Goal: Task Accomplishment & Management: Use online tool/utility

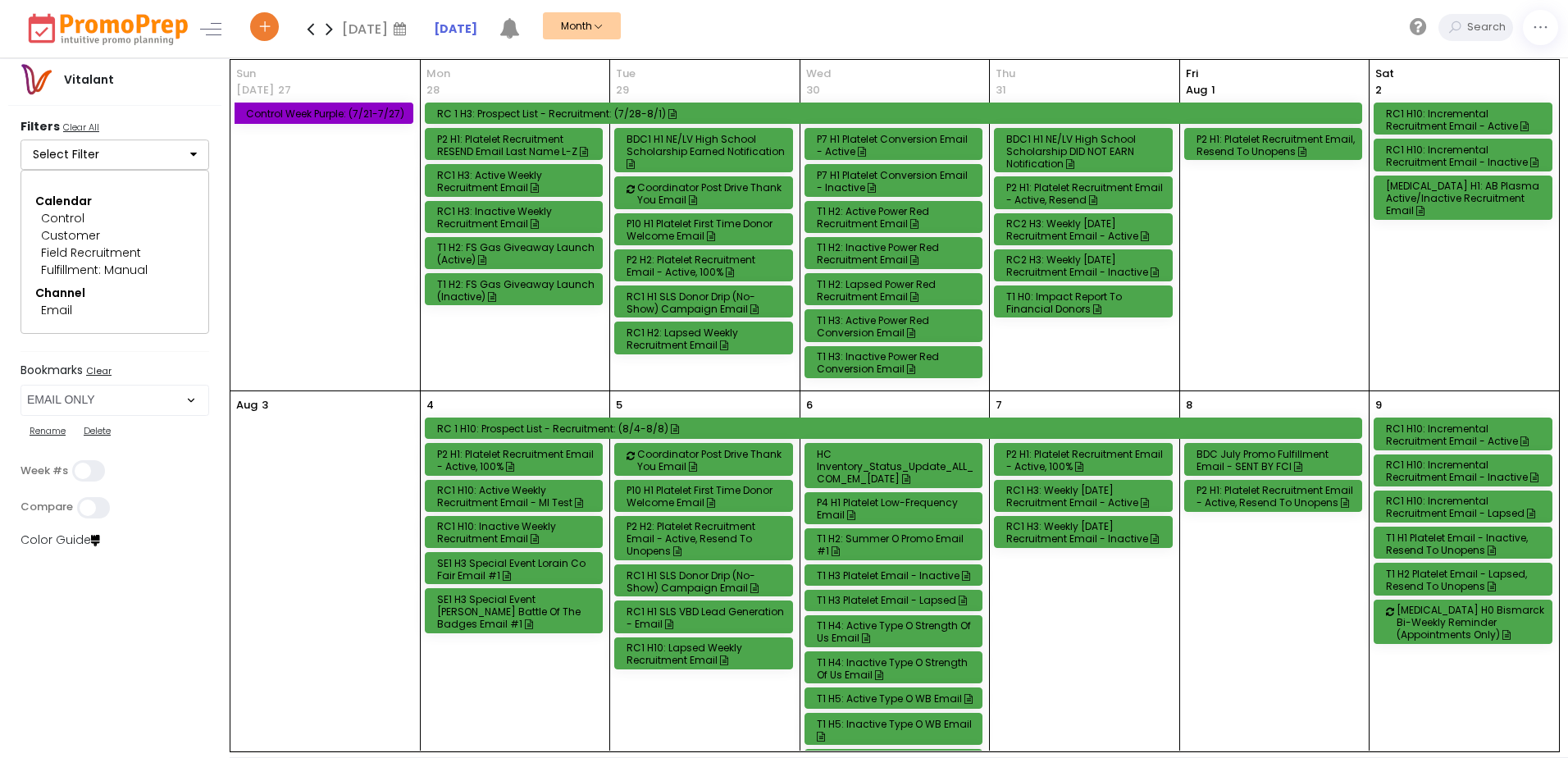
select select "219"
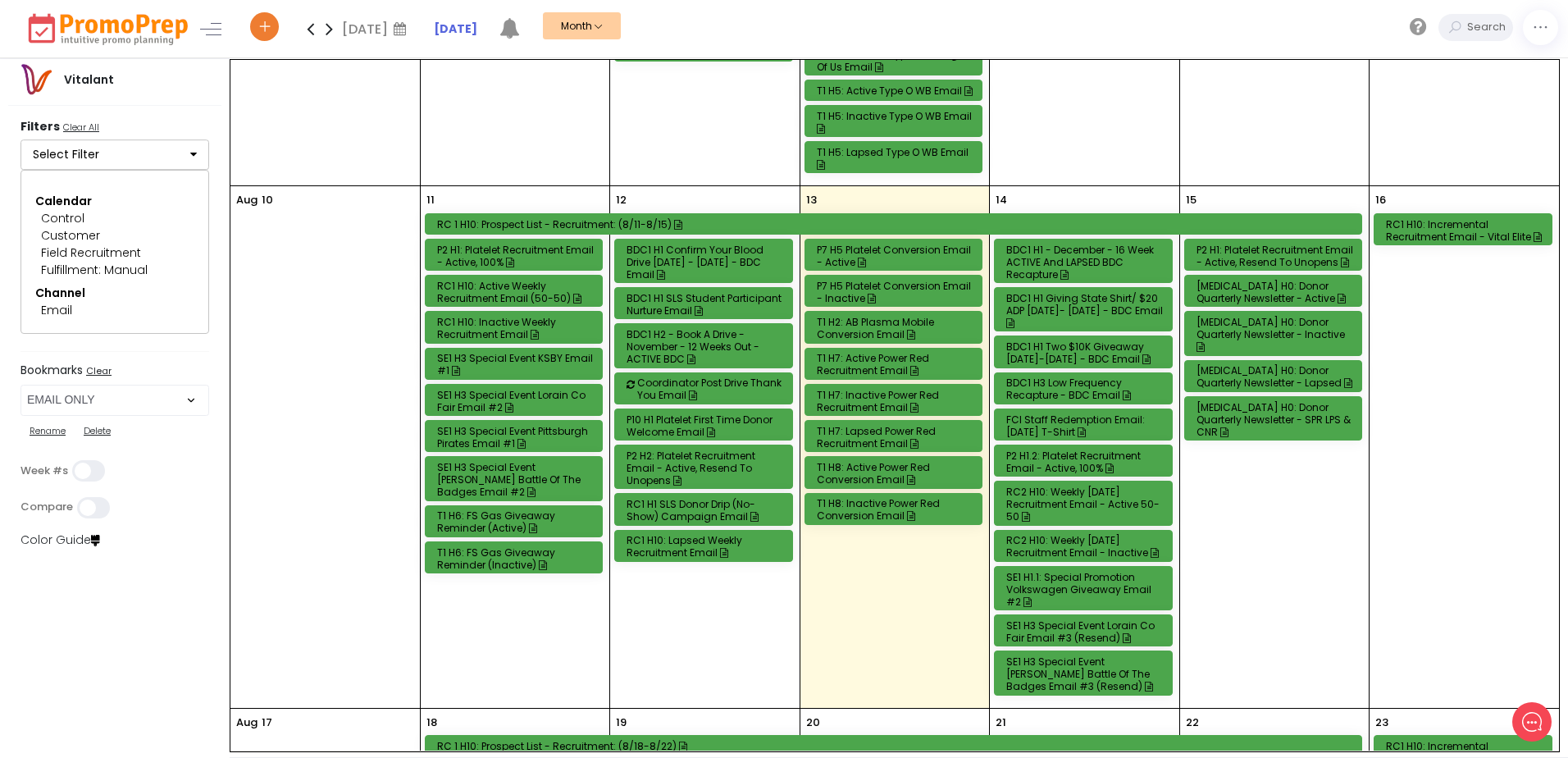
scroll to position [656, 0]
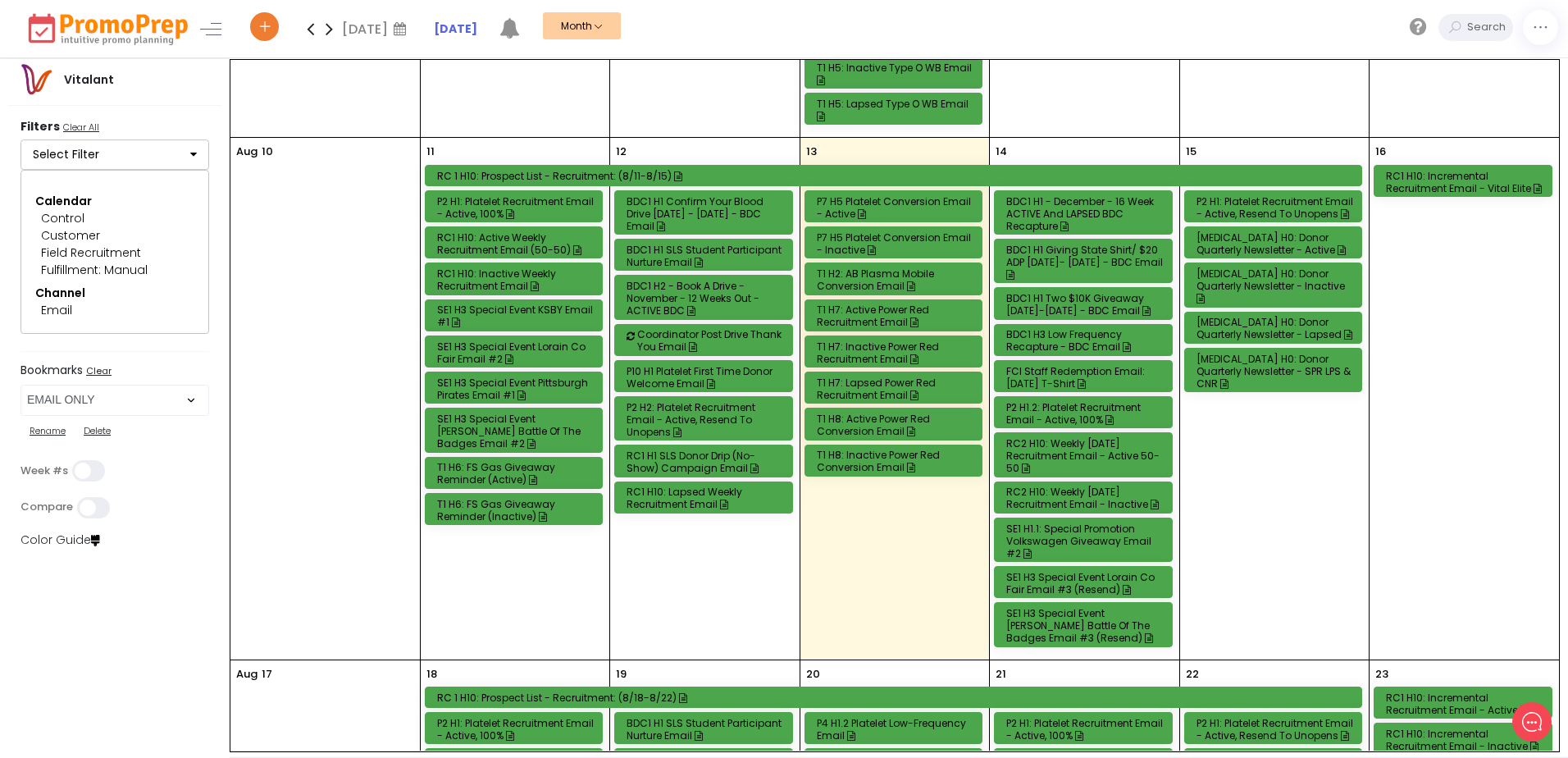
click at [838, 276] on div "T1 H2: AB Plasma Mobile Conversion Email" at bounding box center [897, 279] width 159 height 25
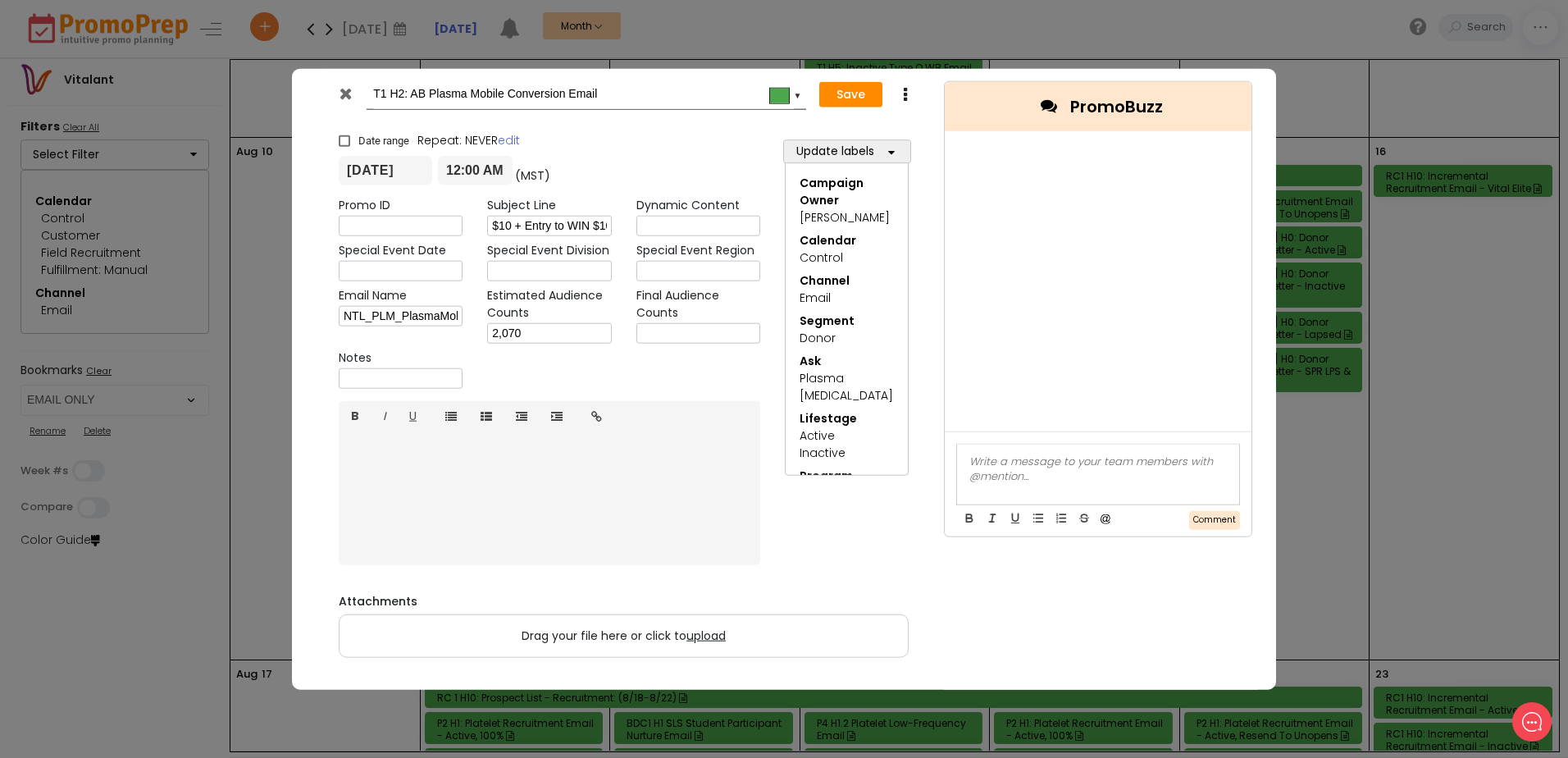
click at [717, 323] on input "text" at bounding box center [698, 333] width 124 height 21
type input "1,854"
click at [881, 94] on button "Save" at bounding box center [851, 94] width 63 height 27
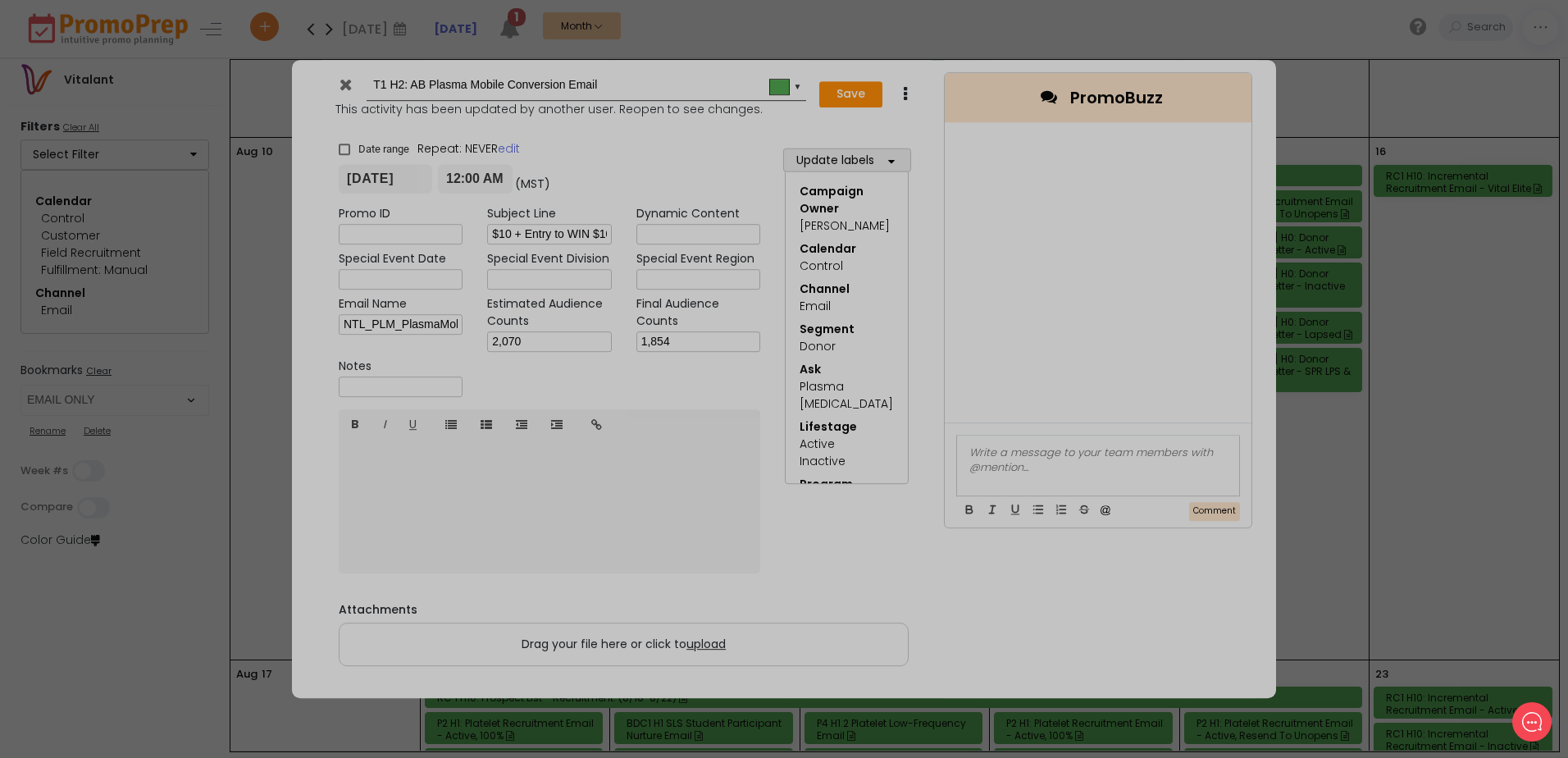
type input "[DATE]"
type input "00:00"
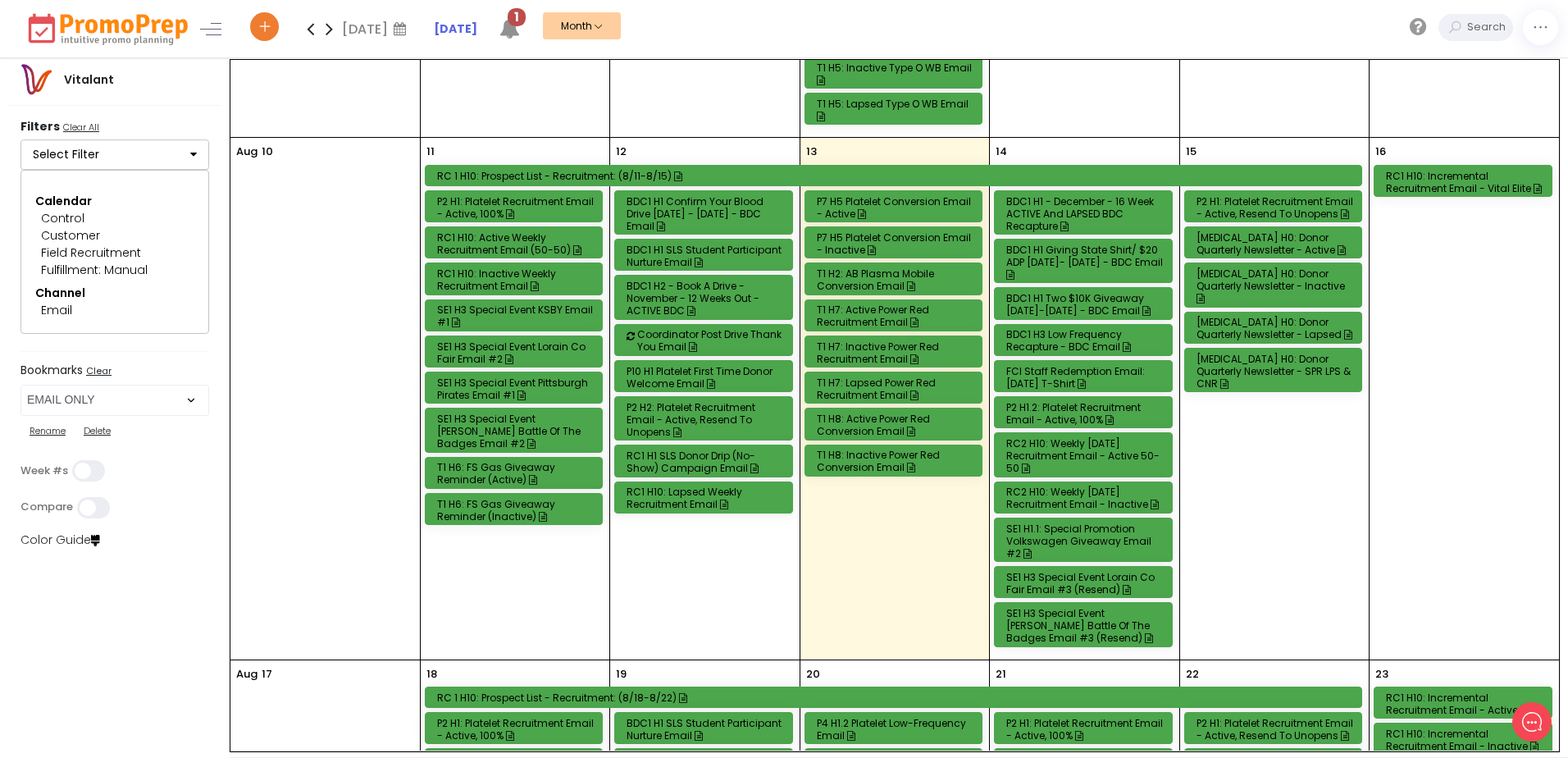
click at [847, 428] on div "T1 H8: Active Power Red Conversion Email" at bounding box center [897, 425] width 159 height 25
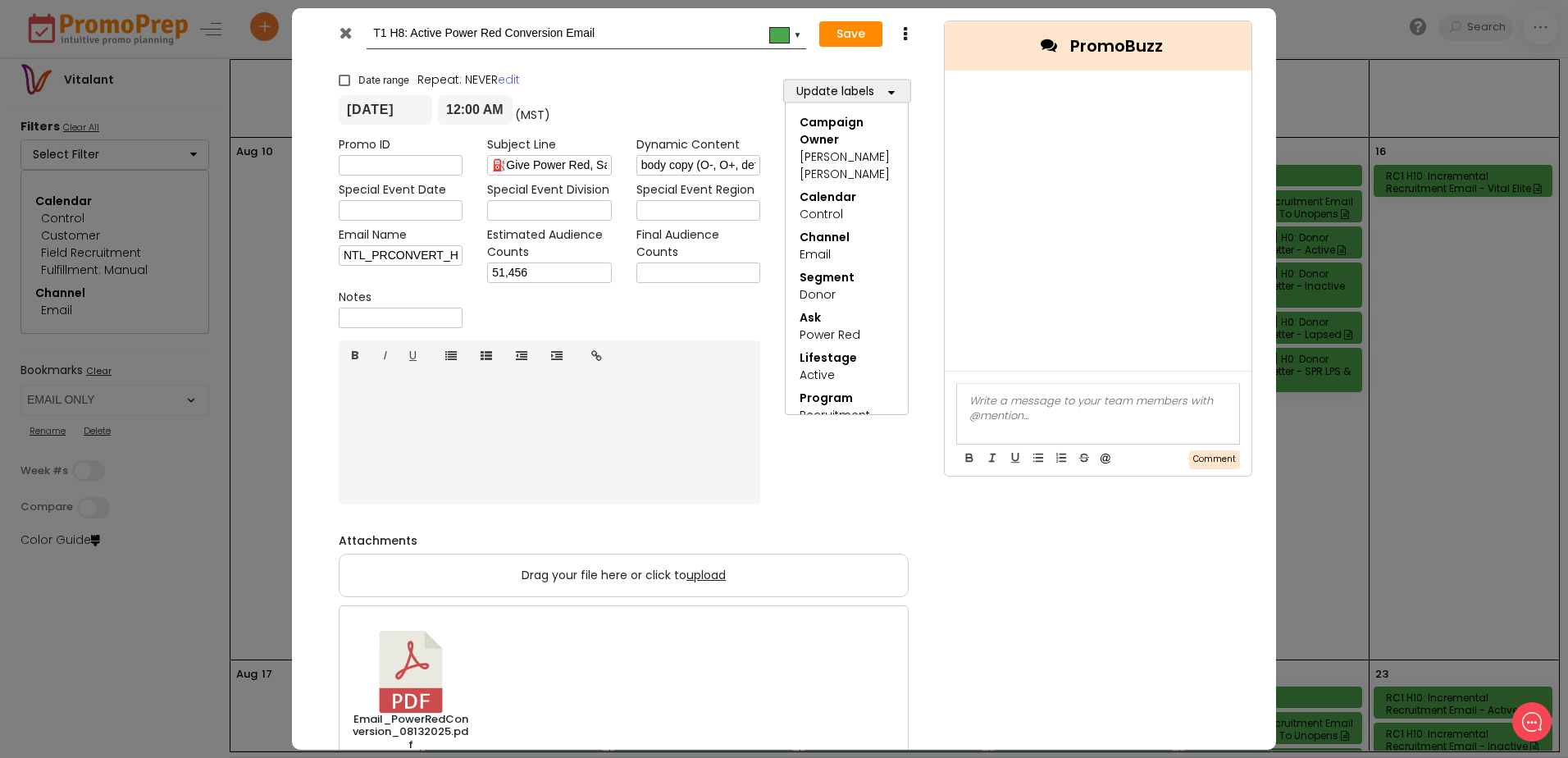
click at [708, 278] on input "text" at bounding box center [698, 273] width 124 height 21
type input "50,600"
click at [839, 33] on button "Save" at bounding box center [851, 34] width 63 height 27
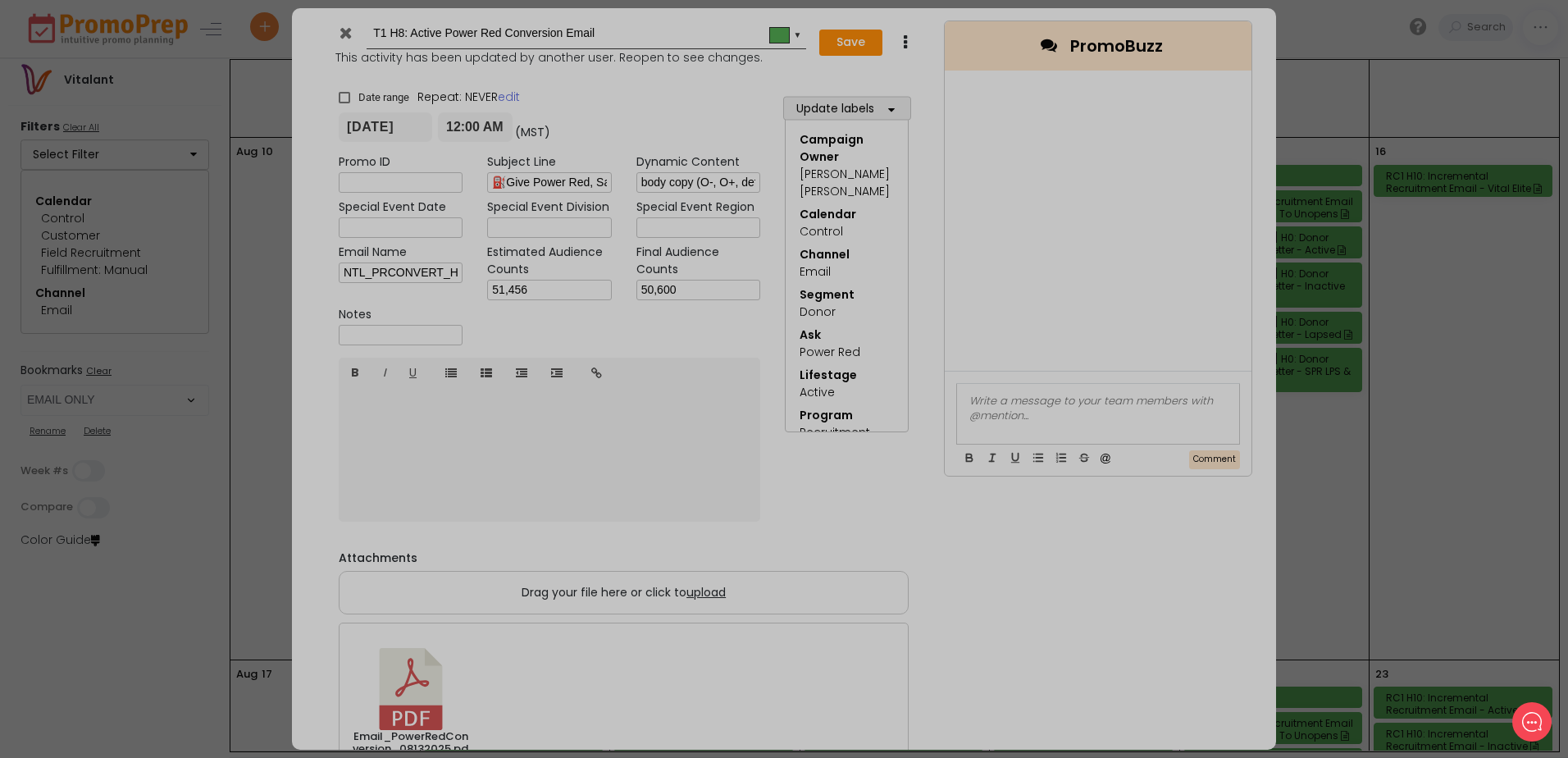
type input "[DATE]"
type input "00:00"
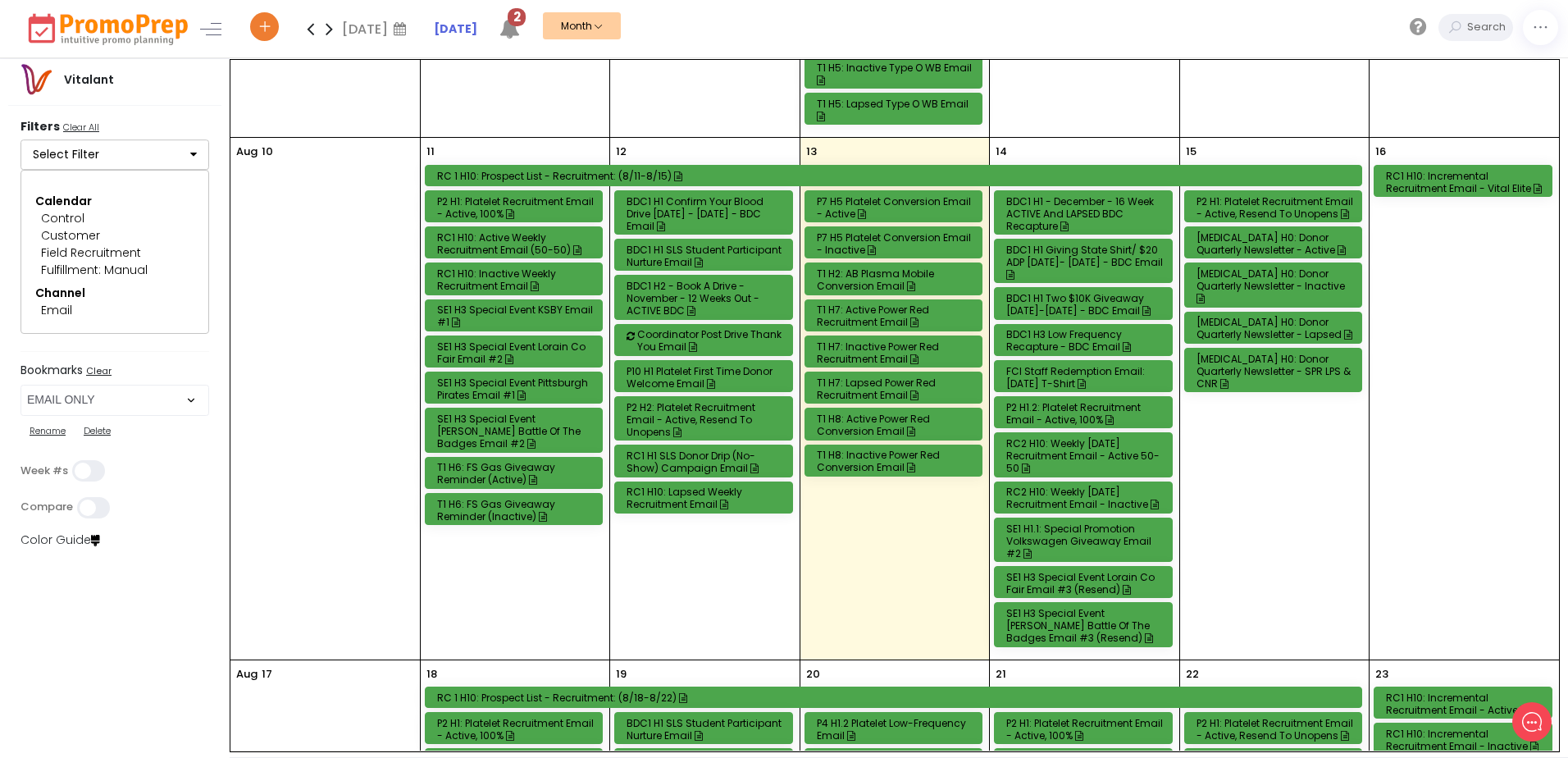
click at [856, 454] on div "T1 H8: Inactive Power Red Conversion Email" at bounding box center [897, 461] width 159 height 25
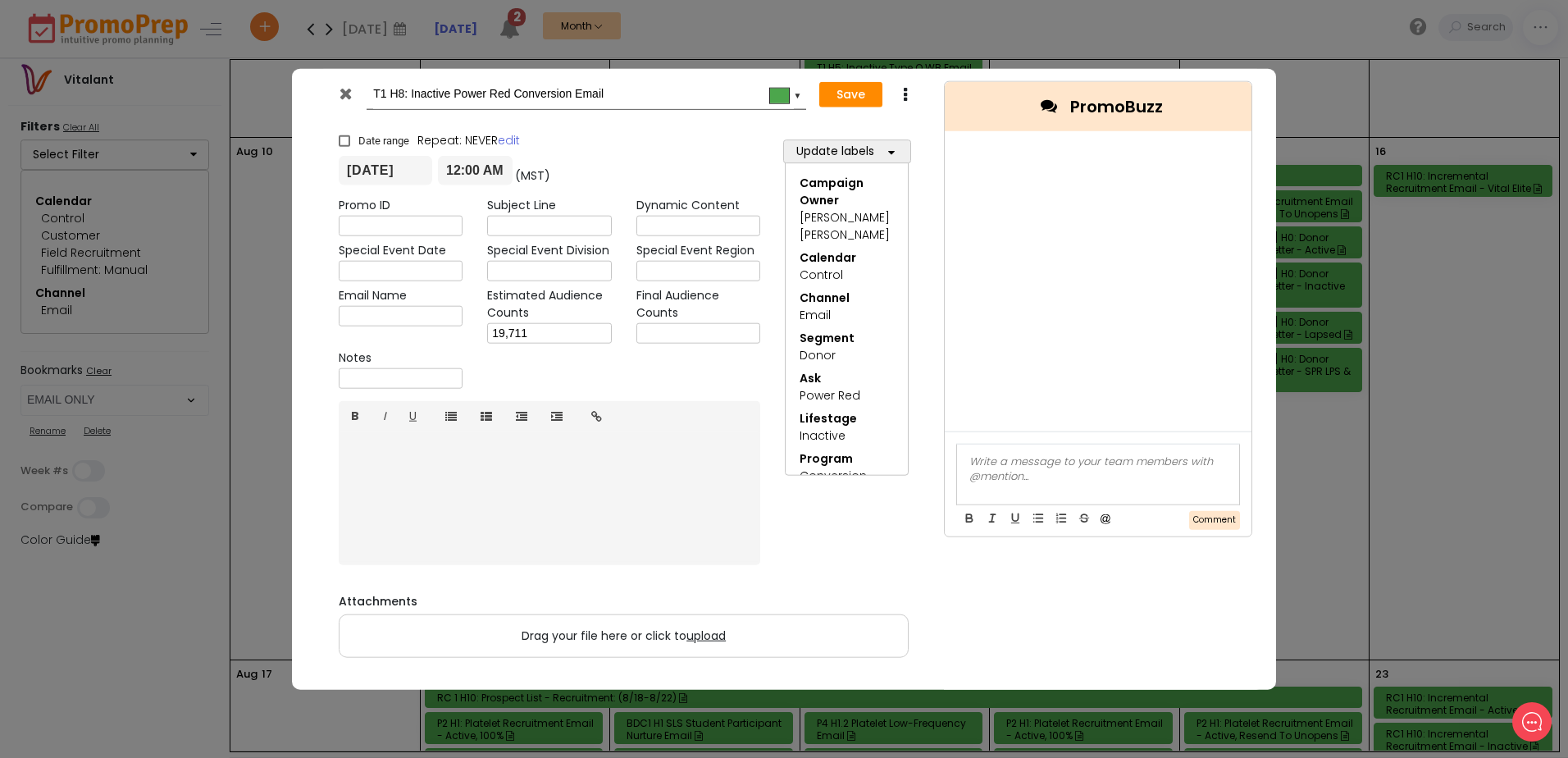
click at [695, 337] on input "text" at bounding box center [698, 333] width 124 height 21
type input "17,961"
click at [853, 98] on button "Save" at bounding box center [851, 94] width 63 height 27
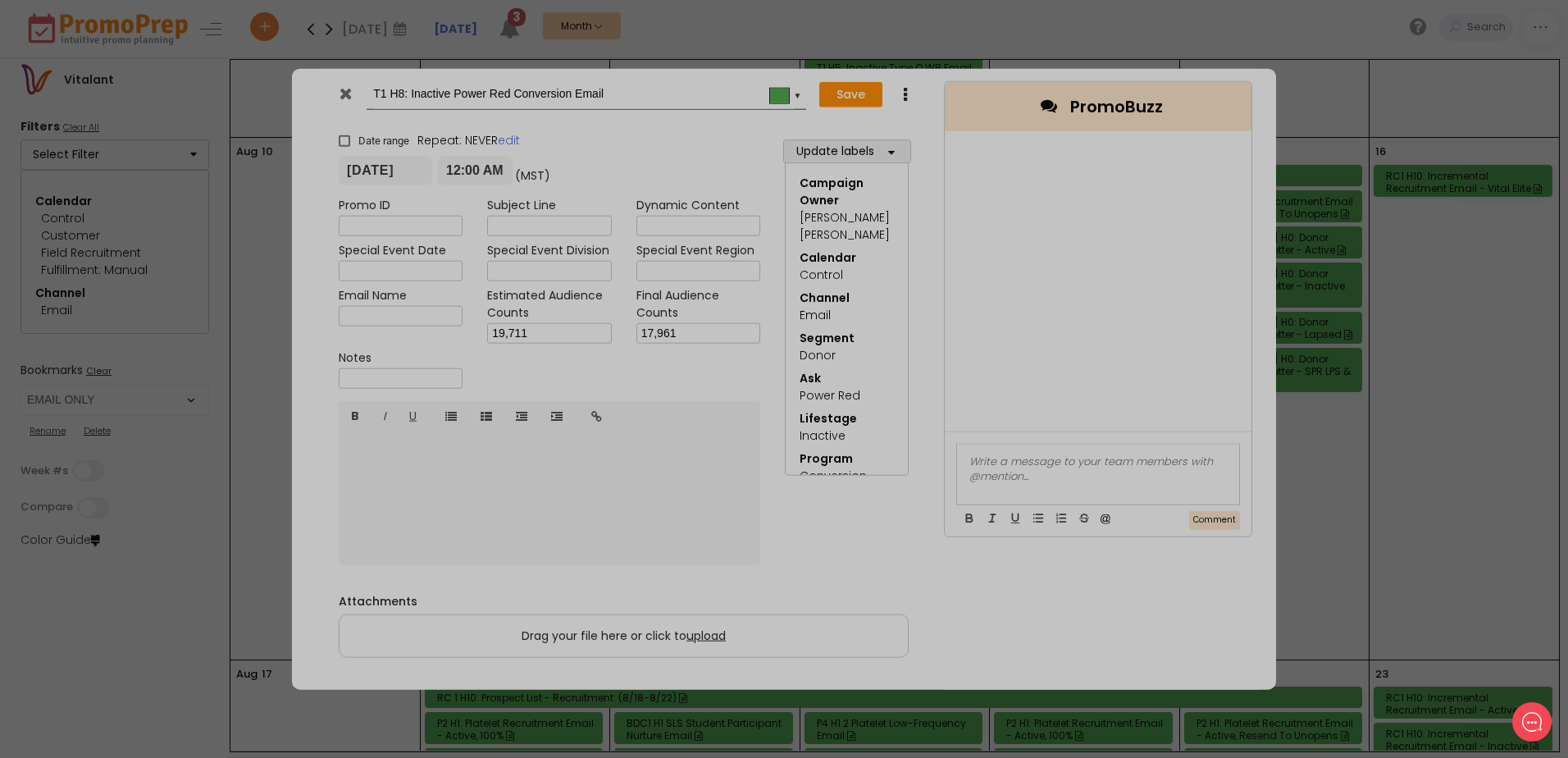
type input "[DATE]"
type input "00:00"
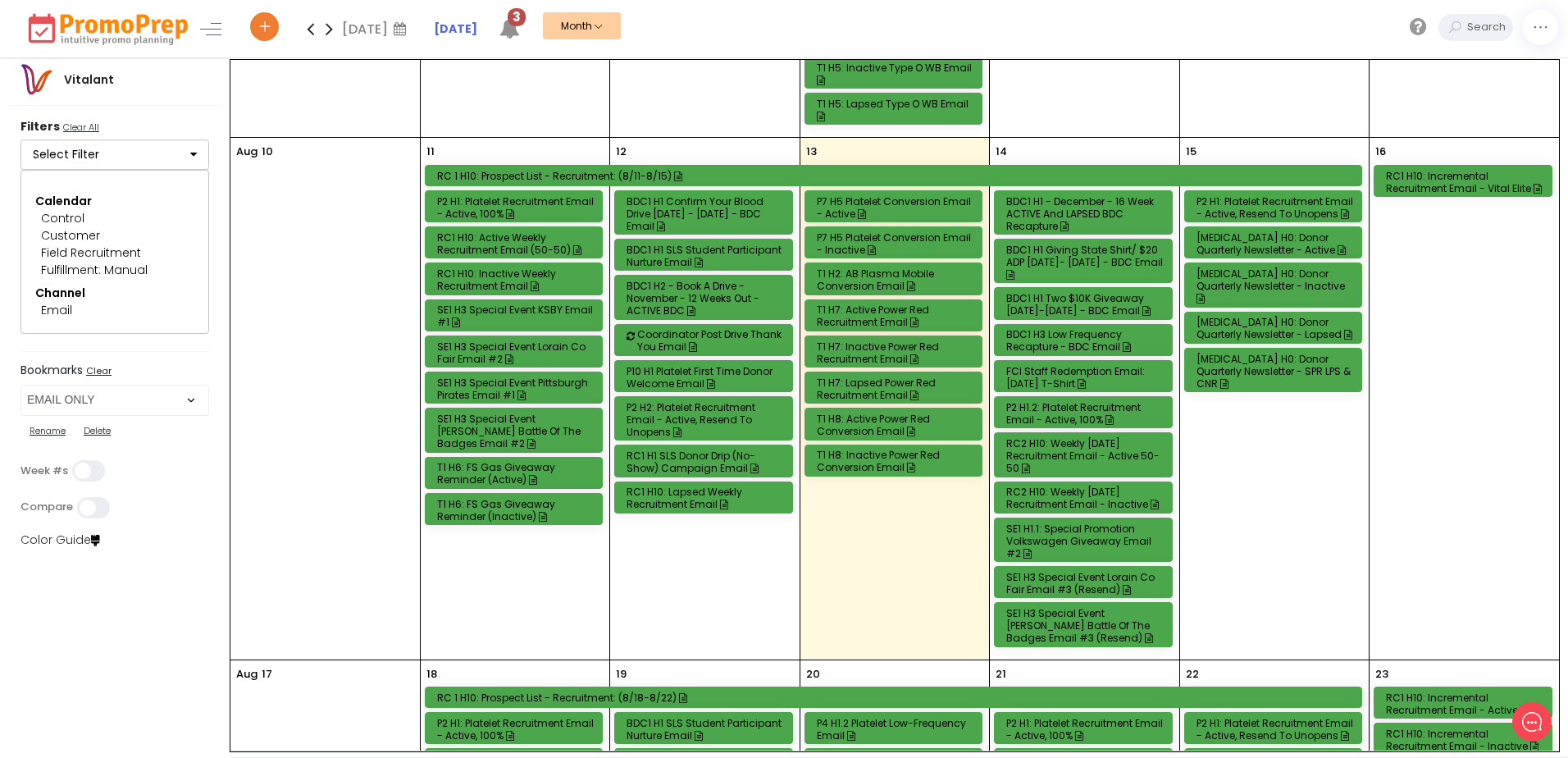
click at [862, 317] on div "T1 H7: Active Power Red Recruitment Email" at bounding box center [897, 315] width 159 height 25
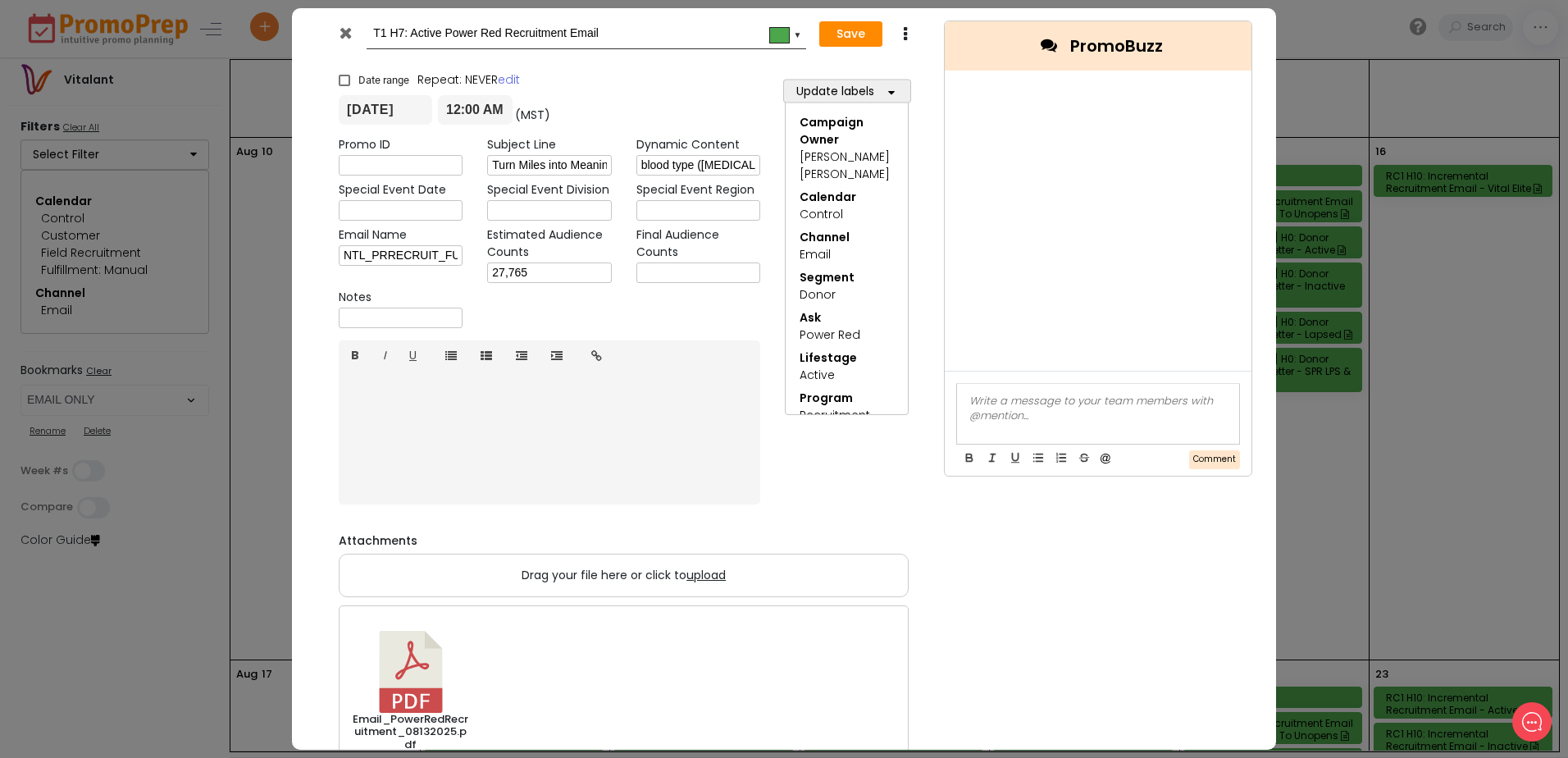
click at [677, 273] on input "text" at bounding box center [698, 273] width 124 height 21
type input "24,446"
click at [854, 27] on button "Save" at bounding box center [851, 34] width 63 height 27
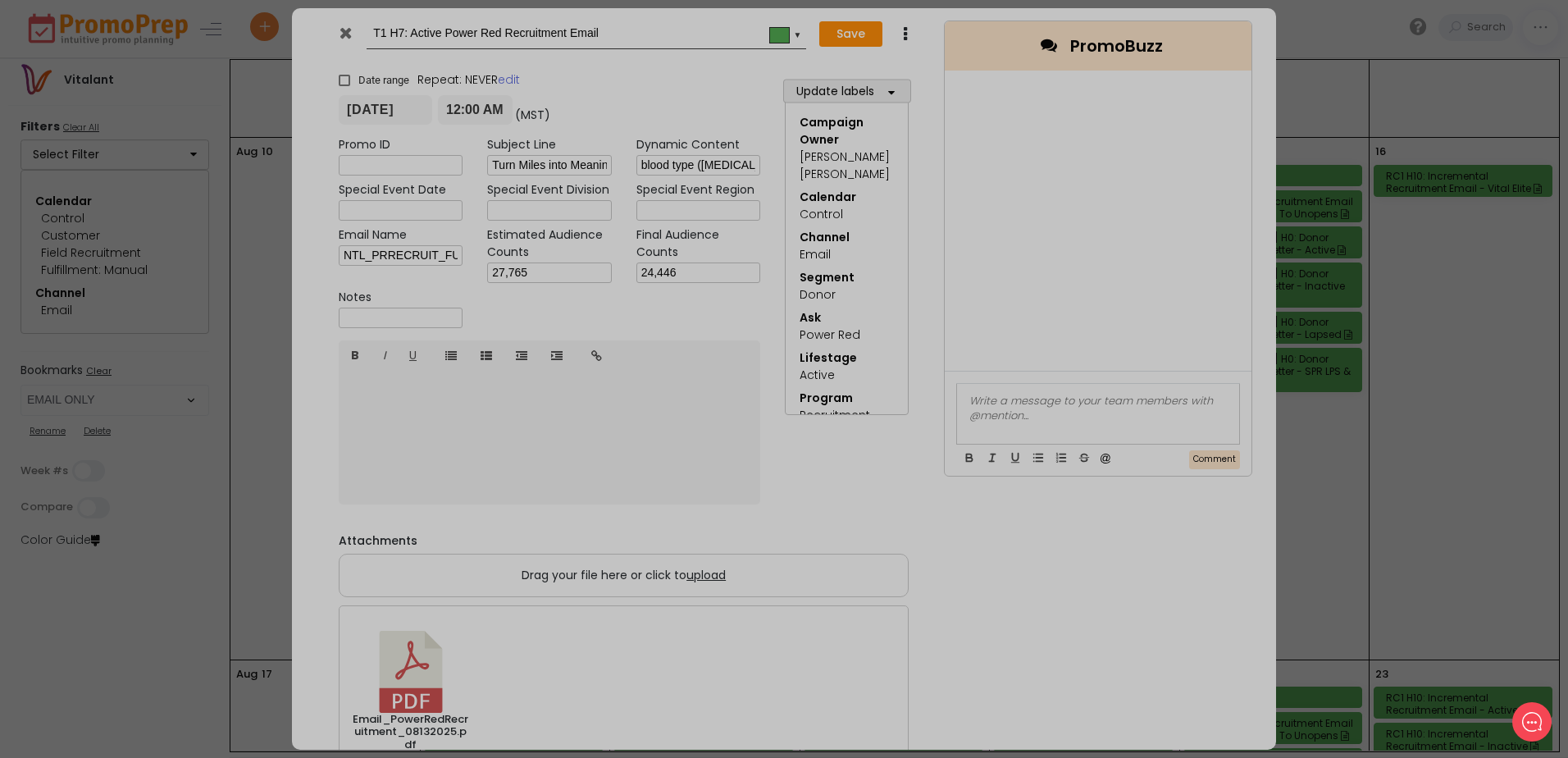
type input "[DATE]"
type input "00:00"
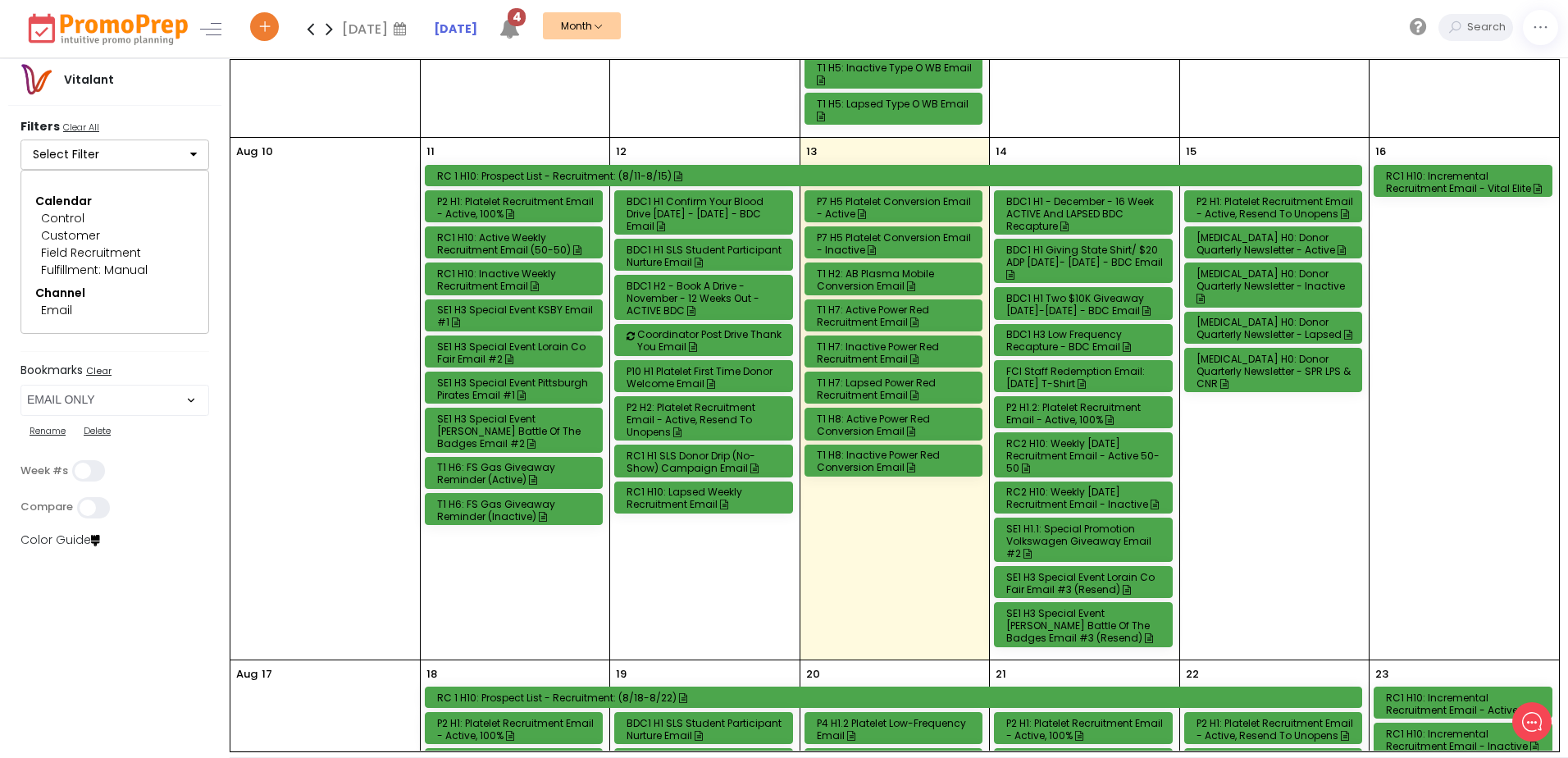
click at [884, 350] on div "T1 H7: Inactive Power Red Recruitment Email" at bounding box center [897, 352] width 159 height 25
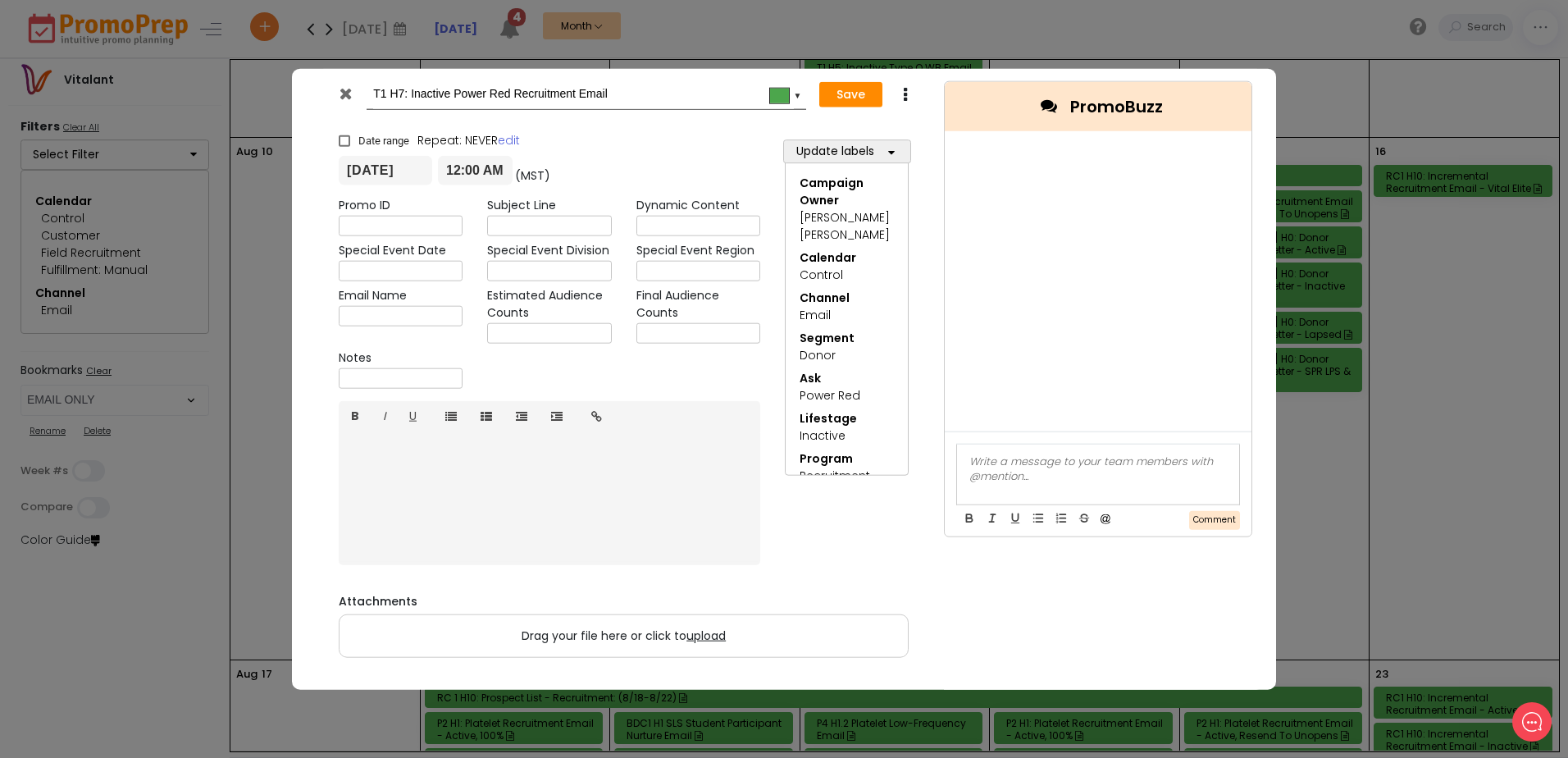
click at [593, 337] on input "text" at bounding box center [549, 333] width 124 height 21
type input "23,749"
click at [712, 338] on input "text" at bounding box center [698, 333] width 124 height 21
type input "20,105"
click at [834, 98] on button "Save" at bounding box center [851, 94] width 63 height 27
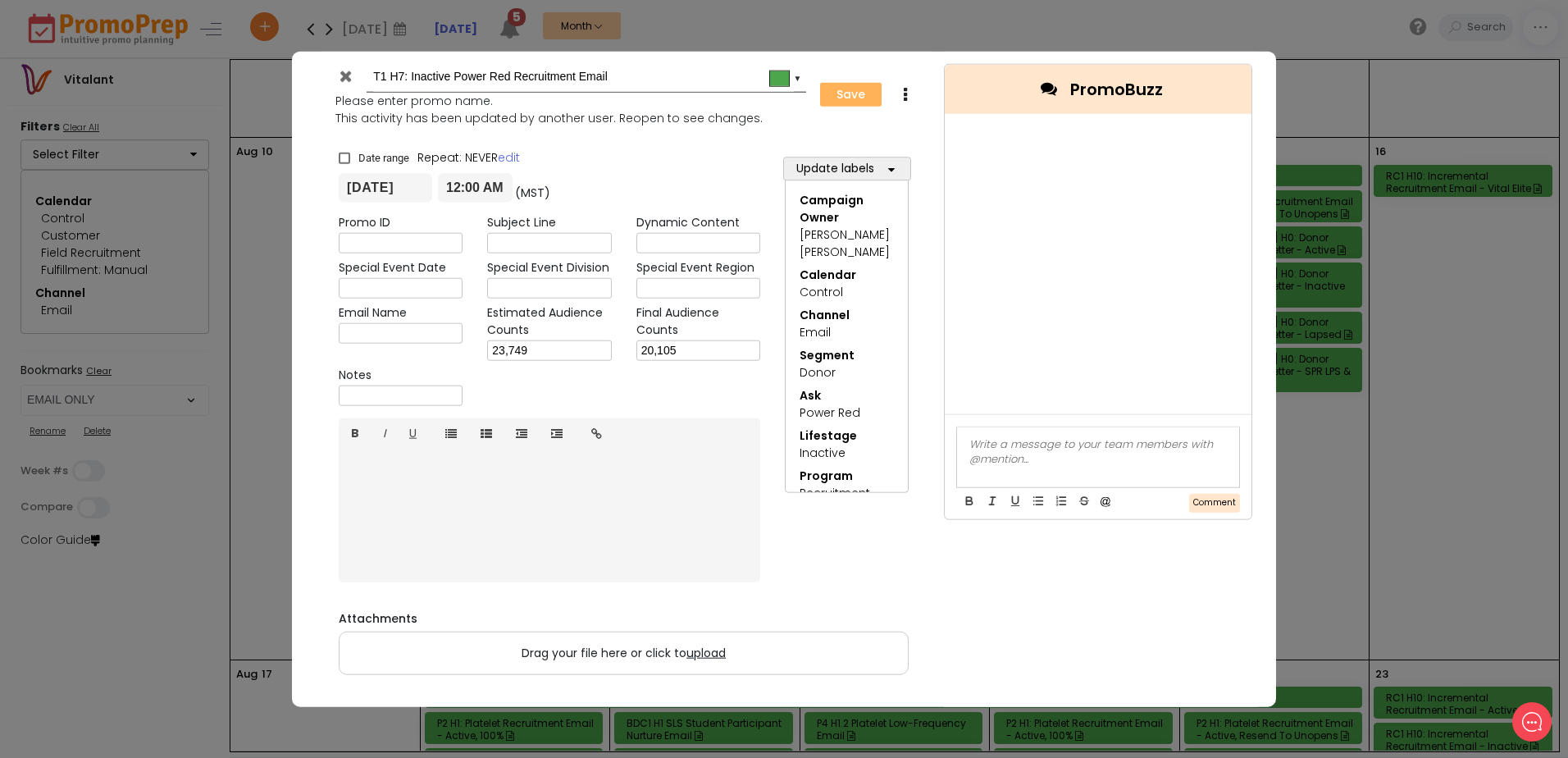
type input "[DATE]"
type input "00:00"
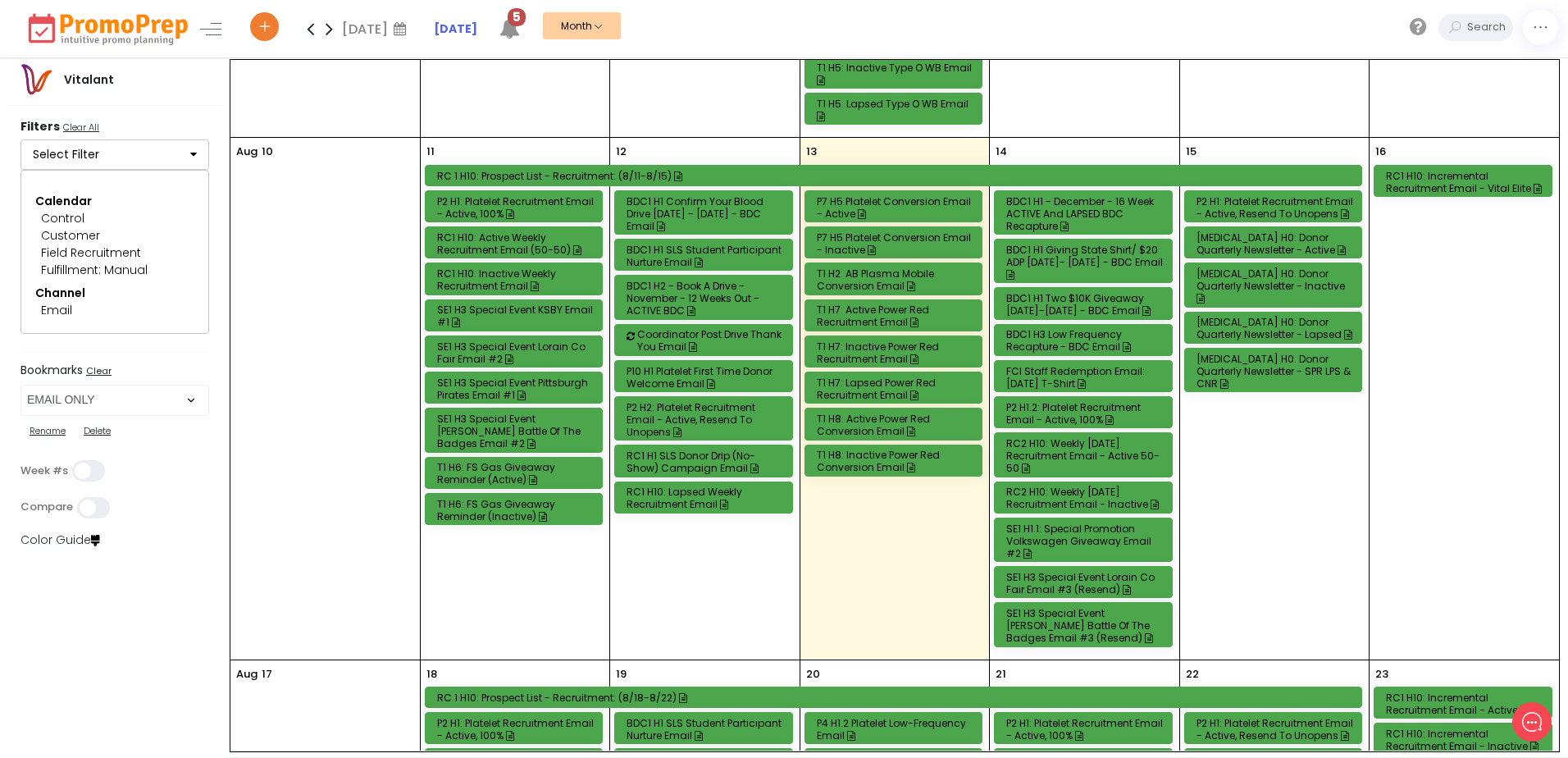
click at [865, 387] on div "T1 H7: Lapsed Power Red Recruitment Email" at bounding box center [897, 389] width 159 height 25
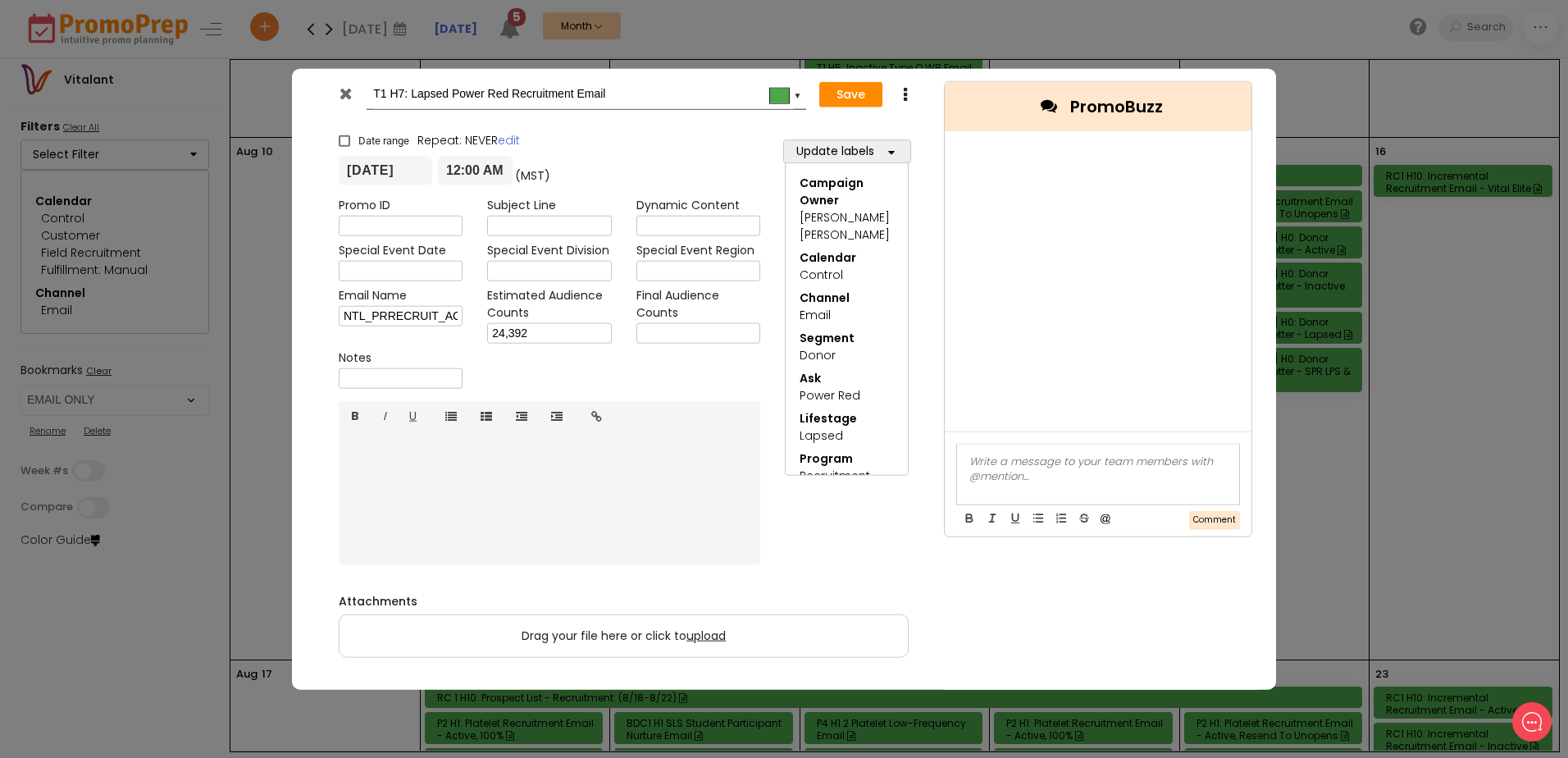
click at [719, 334] on input "text" at bounding box center [698, 333] width 124 height 21
type input "22,143"
click at [826, 101] on button "Save" at bounding box center [851, 94] width 63 height 27
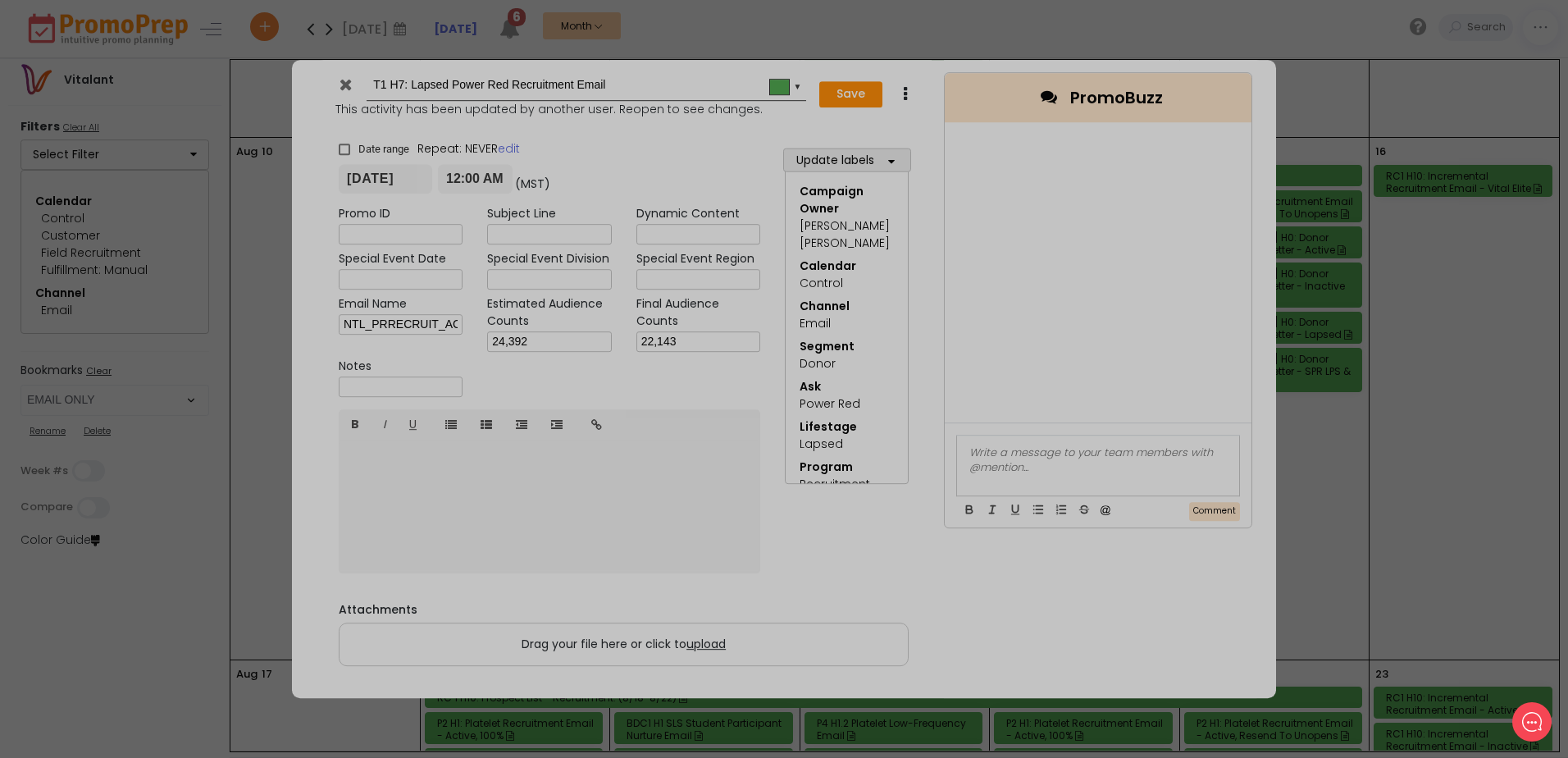
type input "[DATE]"
type input "00:00"
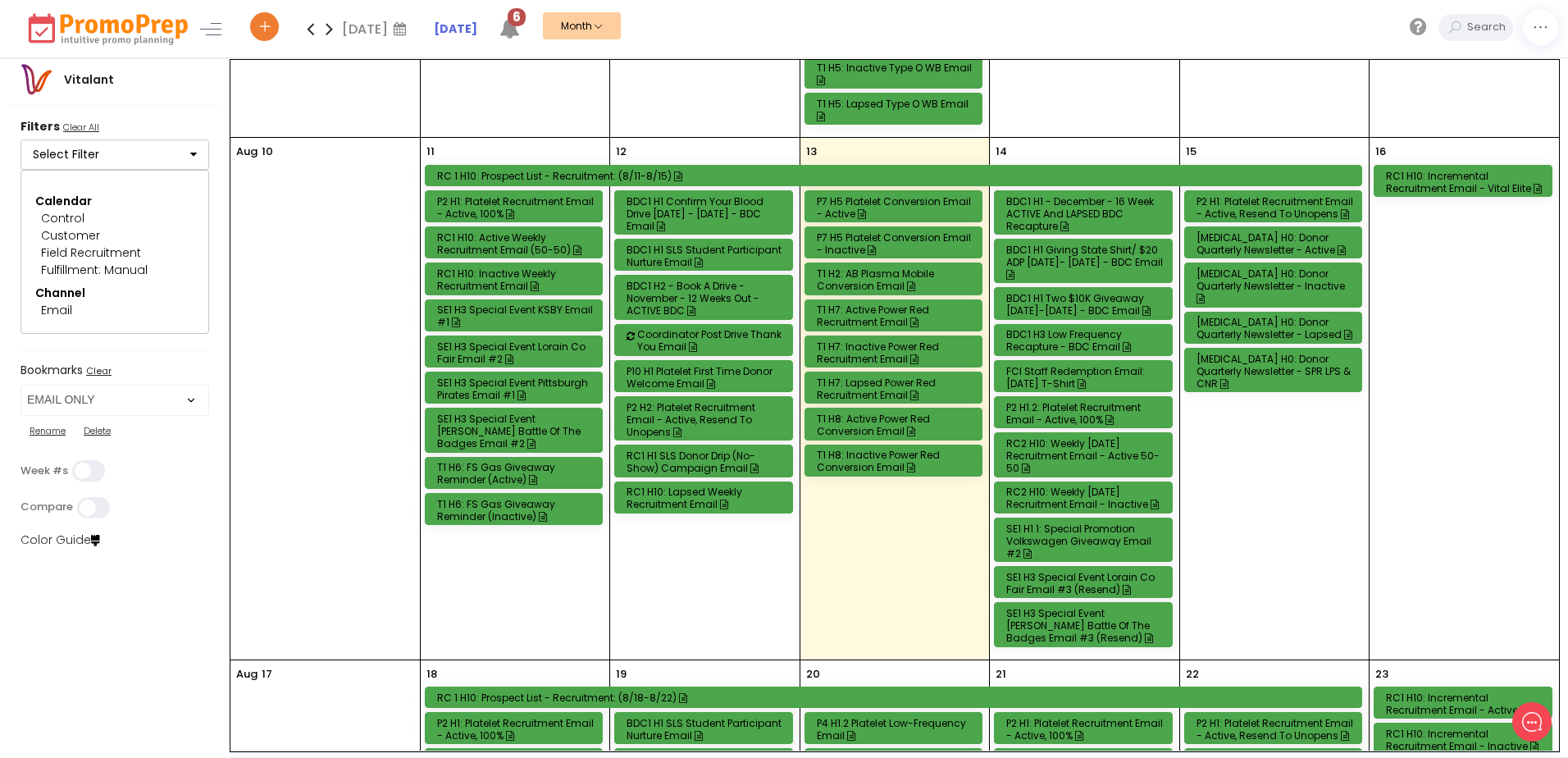
click at [885, 201] on div "P7 H5 Platelet Conversion Email - Active" at bounding box center [897, 207] width 159 height 25
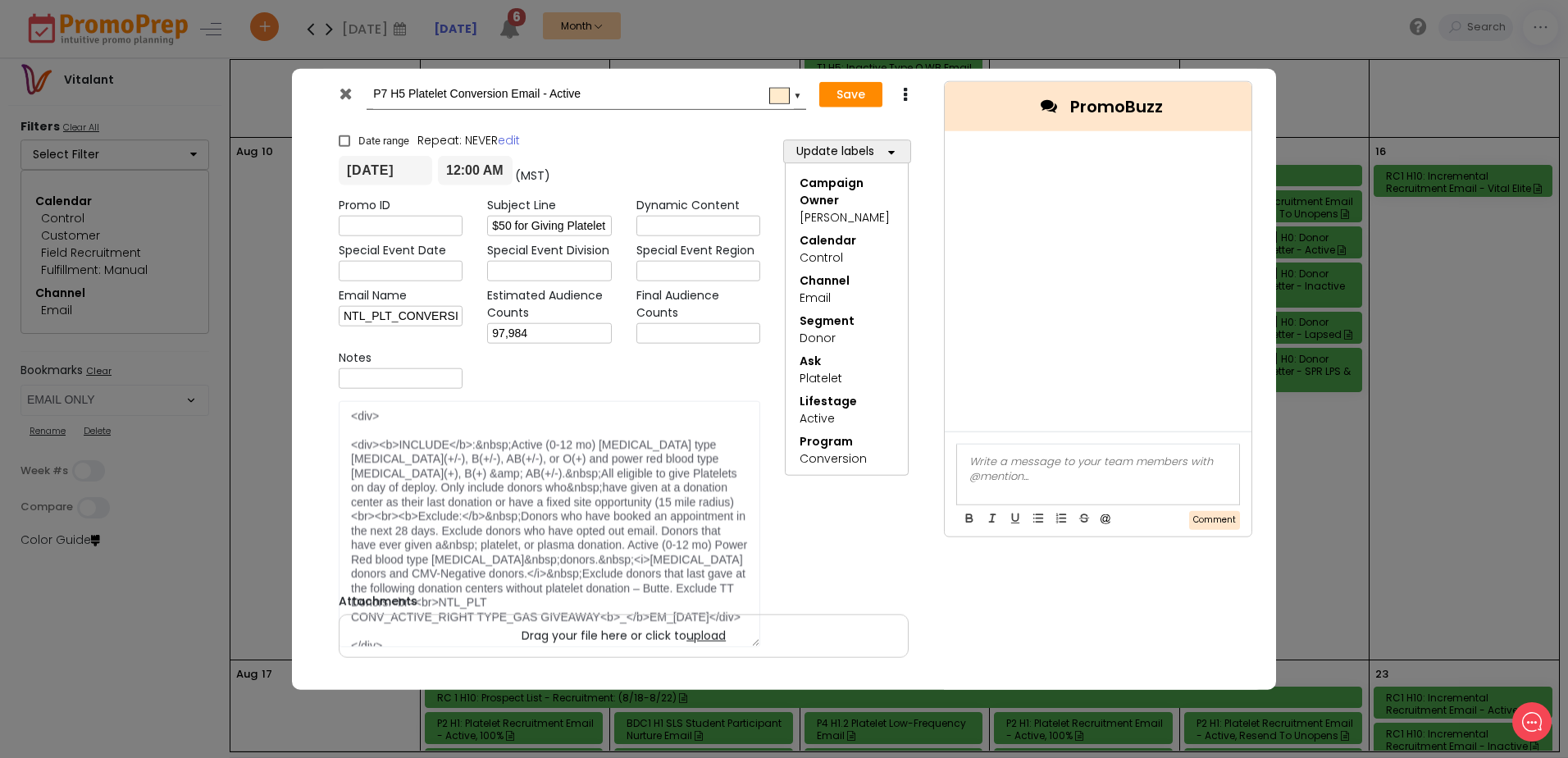
scroll to position [0, 0]
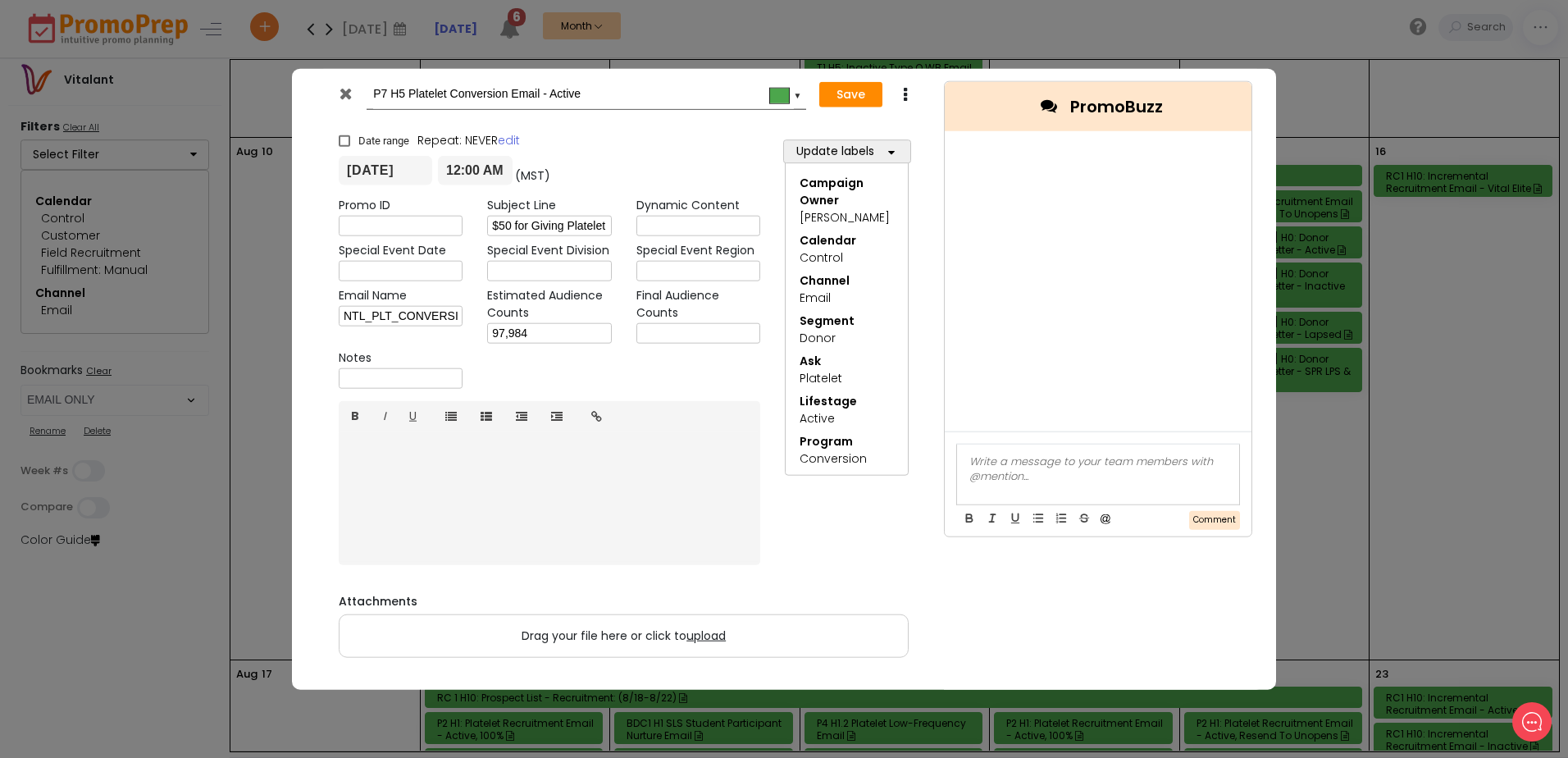
click at [690, 338] on input "text" at bounding box center [698, 333] width 124 height 21
type input "91,046"
click at [838, 94] on button "Save" at bounding box center [851, 94] width 63 height 27
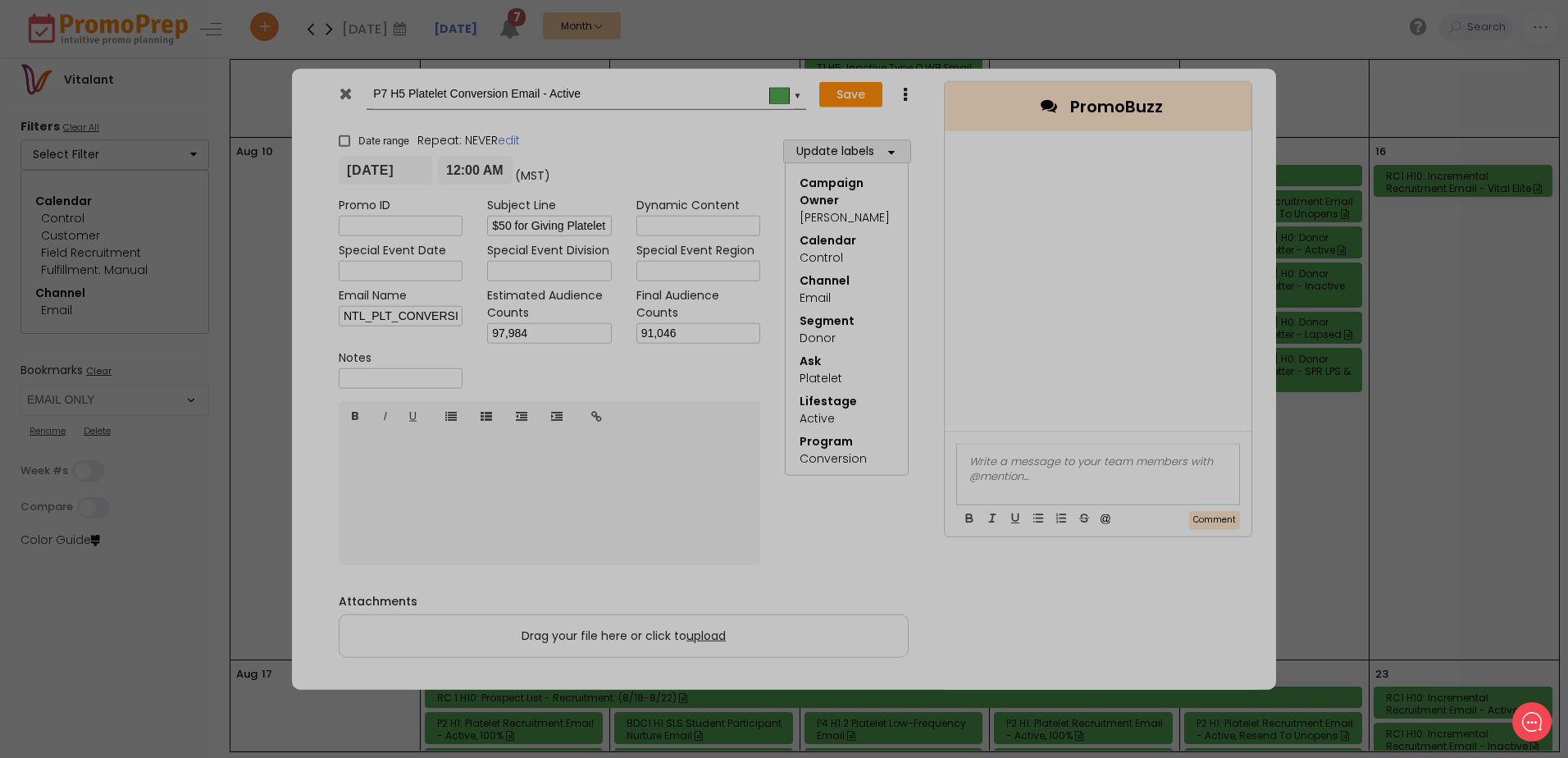
type input "[DATE]"
type input "00:00"
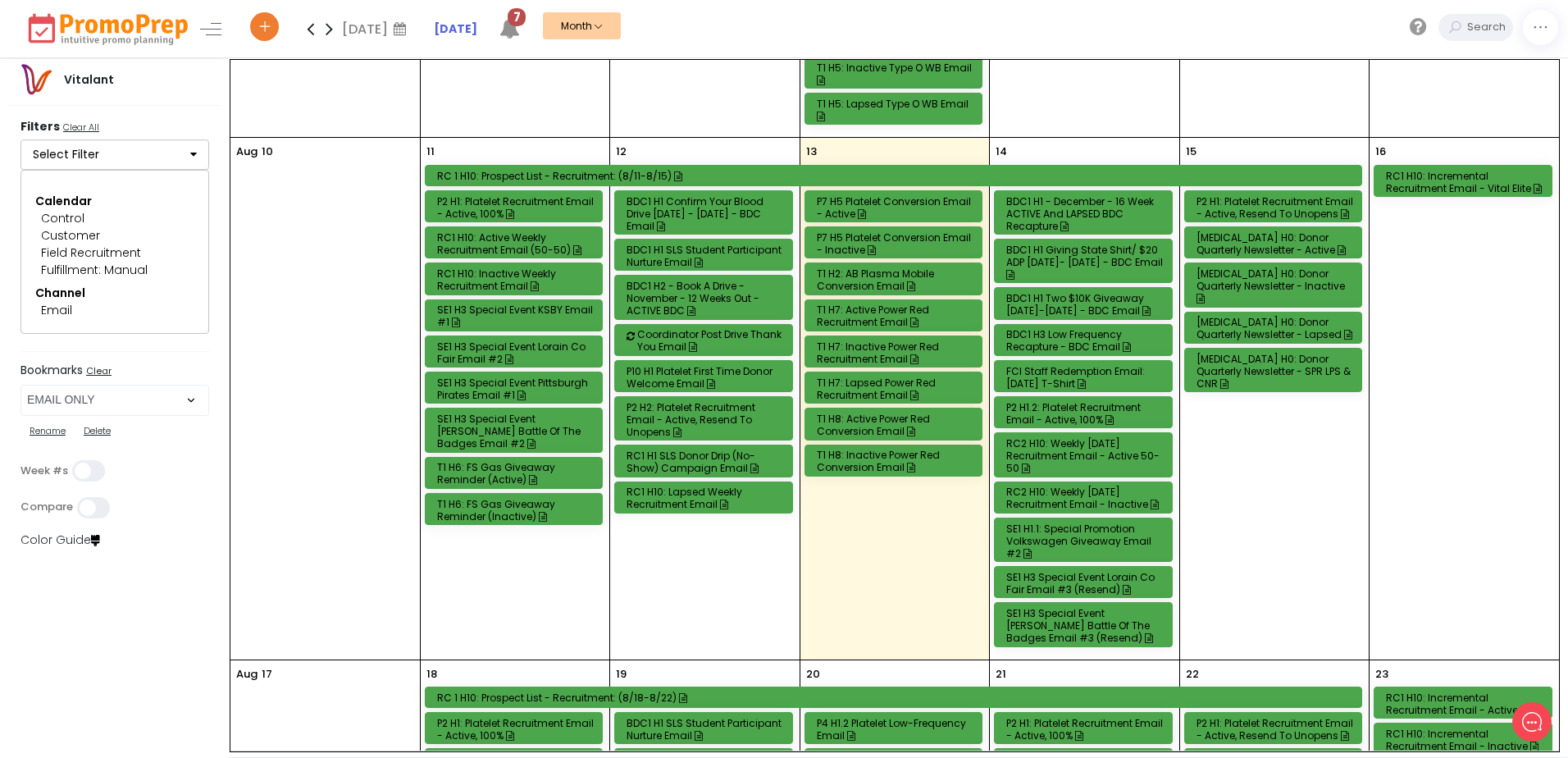
click at [896, 236] on div "P7 H5 Platelet Conversion Email - Inactive" at bounding box center [897, 243] width 159 height 25
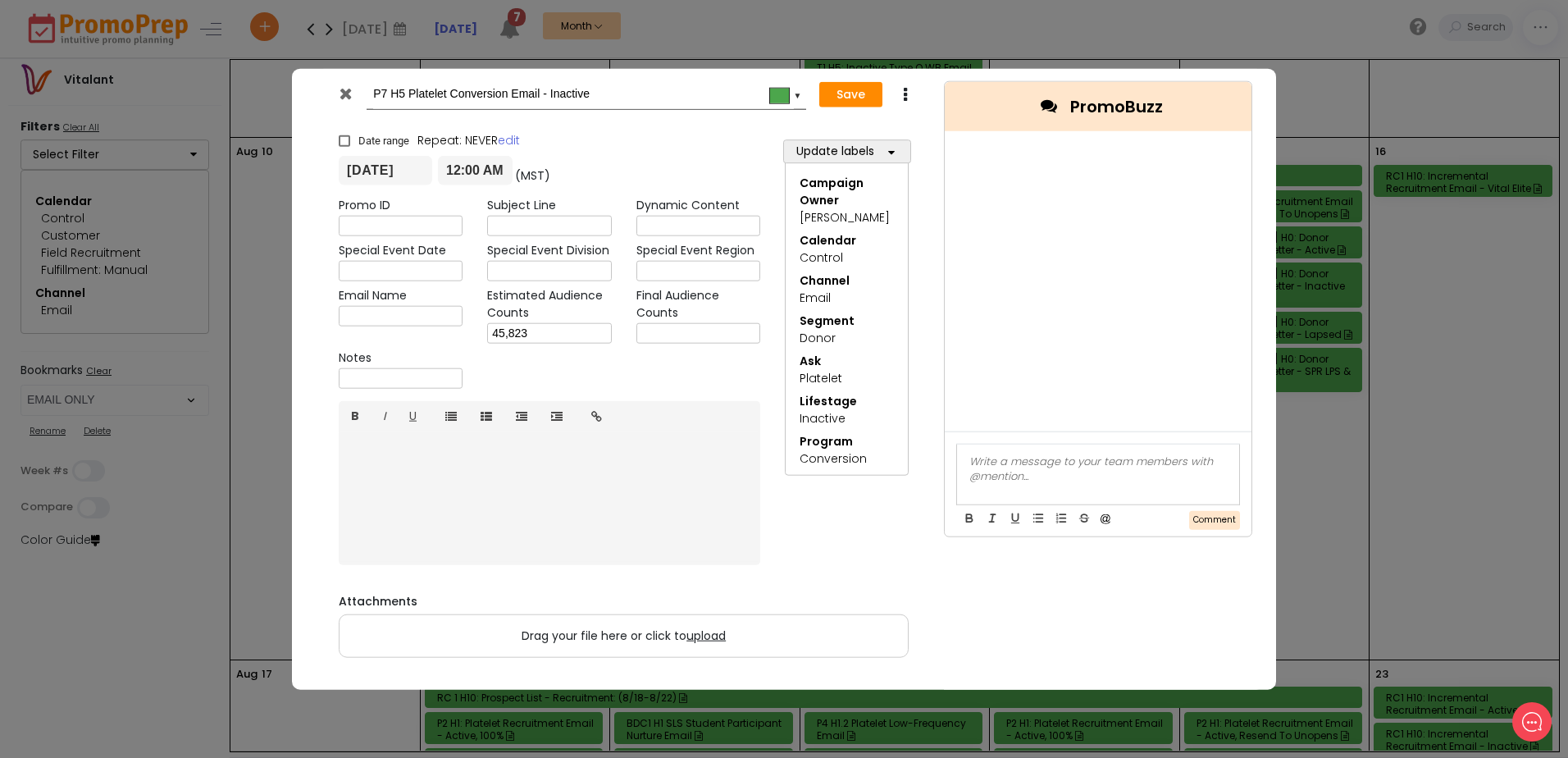
click at [677, 337] on input "text" at bounding box center [698, 333] width 124 height 21
type input "41,954"
click at [865, 91] on button "Save" at bounding box center [851, 94] width 63 height 27
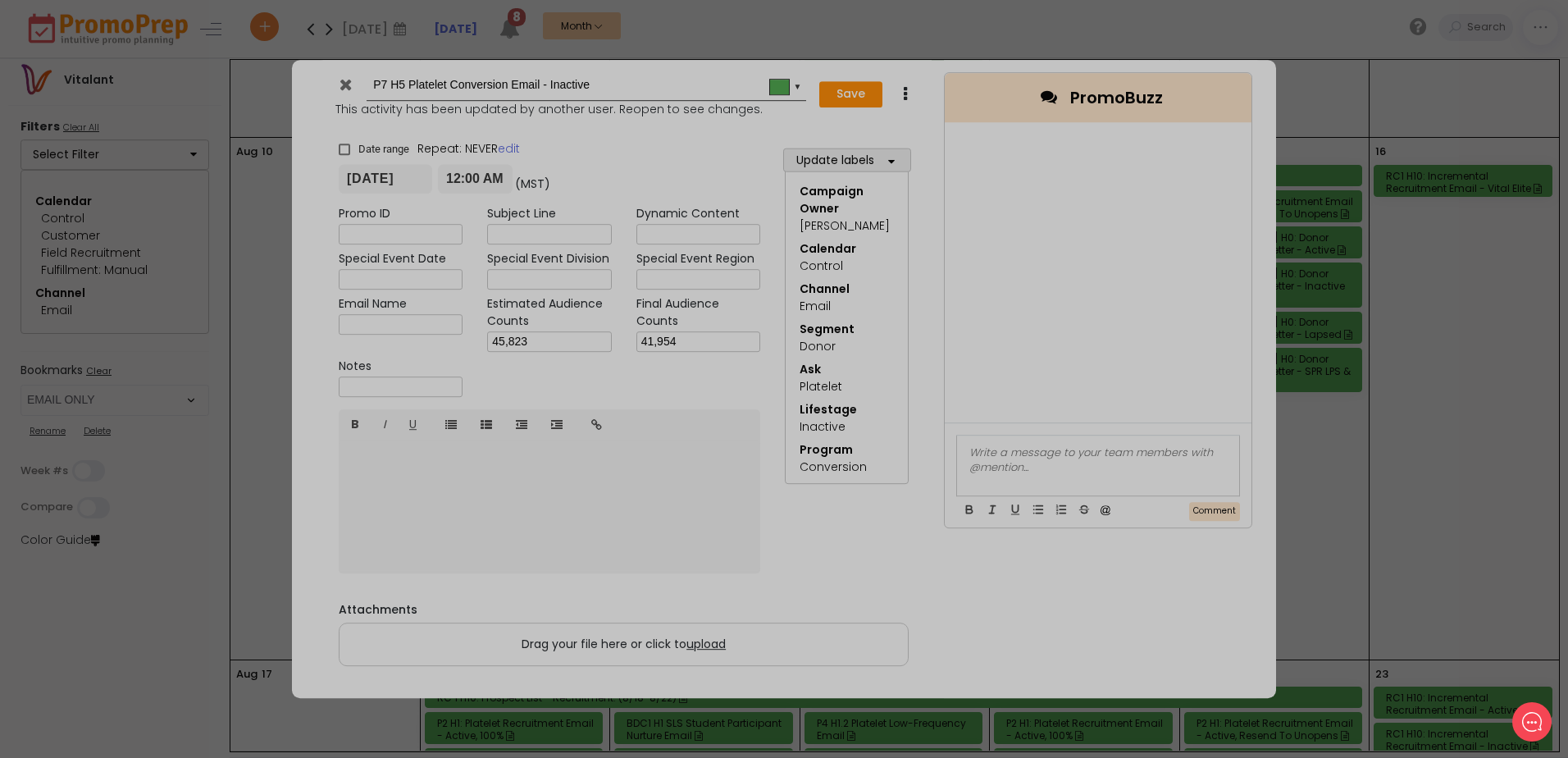
type input "[DATE]"
type input "00:00"
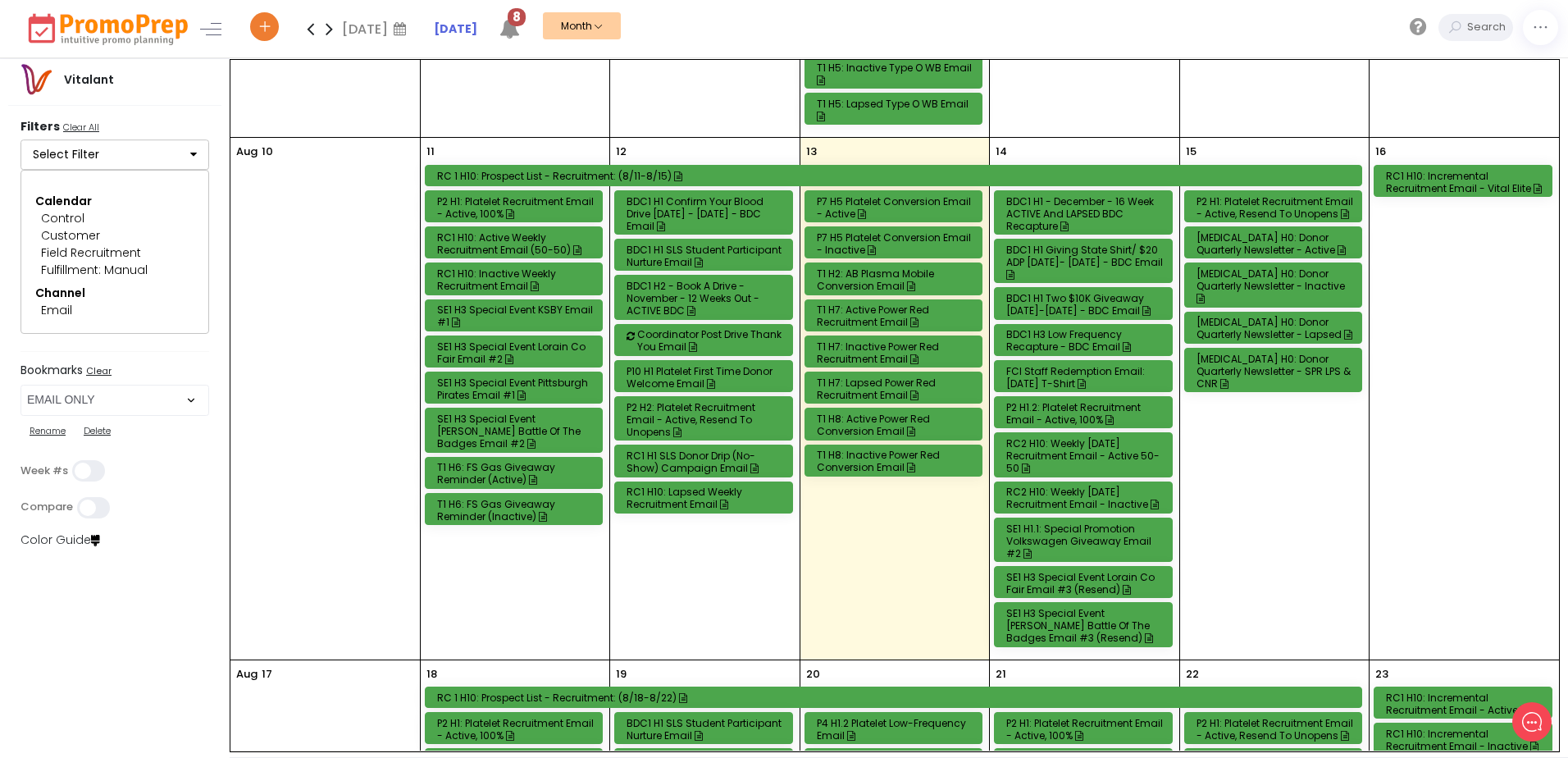
click at [1064, 337] on div "BDC1 H3 Low Frequency Recapture - BDC Email" at bounding box center [1086, 340] width 159 height 25
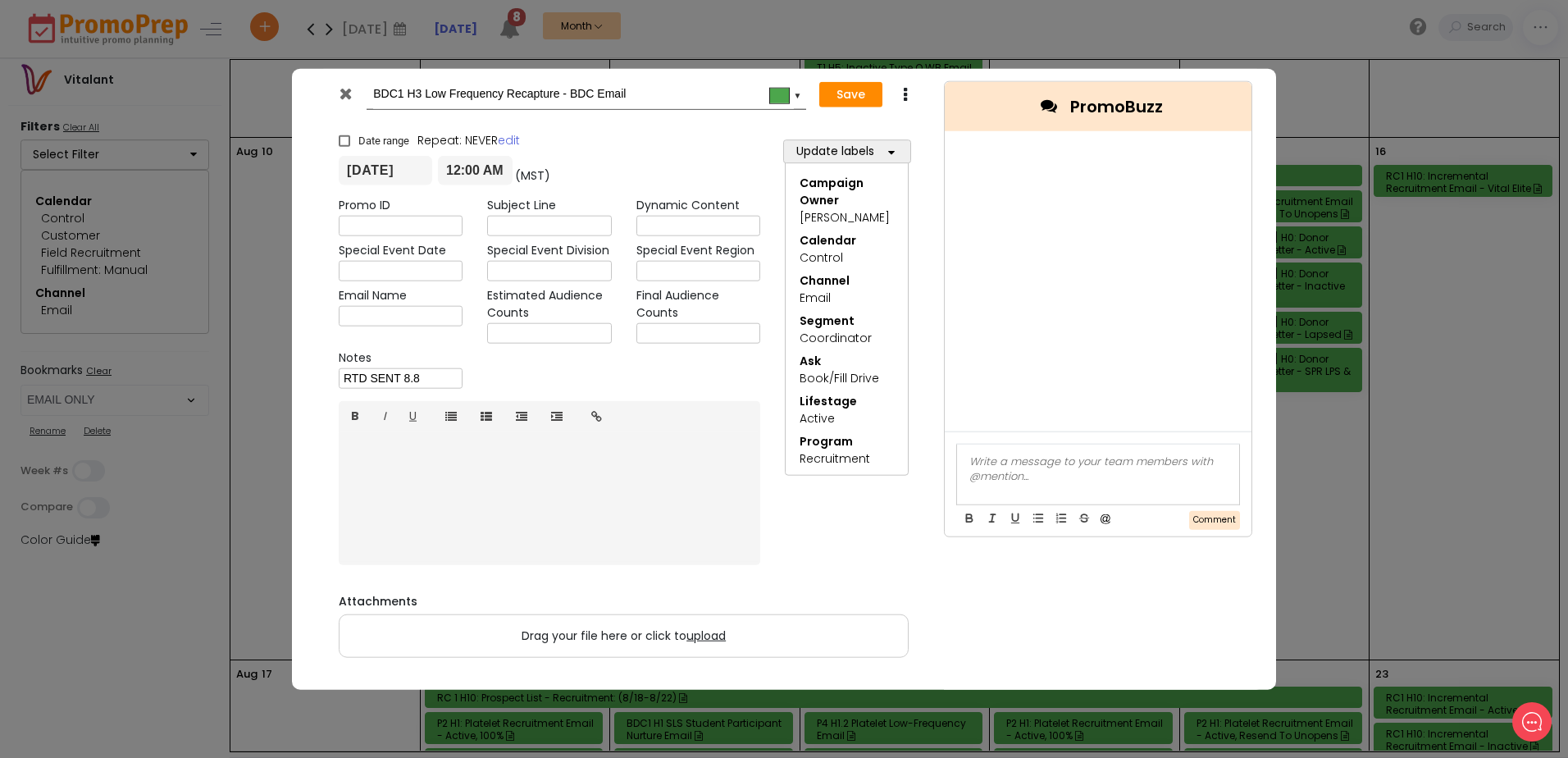
click at [590, 335] on input "text" at bounding box center [549, 333] width 124 height 21
type input "4,989"
click at [859, 92] on button "Save" at bounding box center [851, 94] width 63 height 27
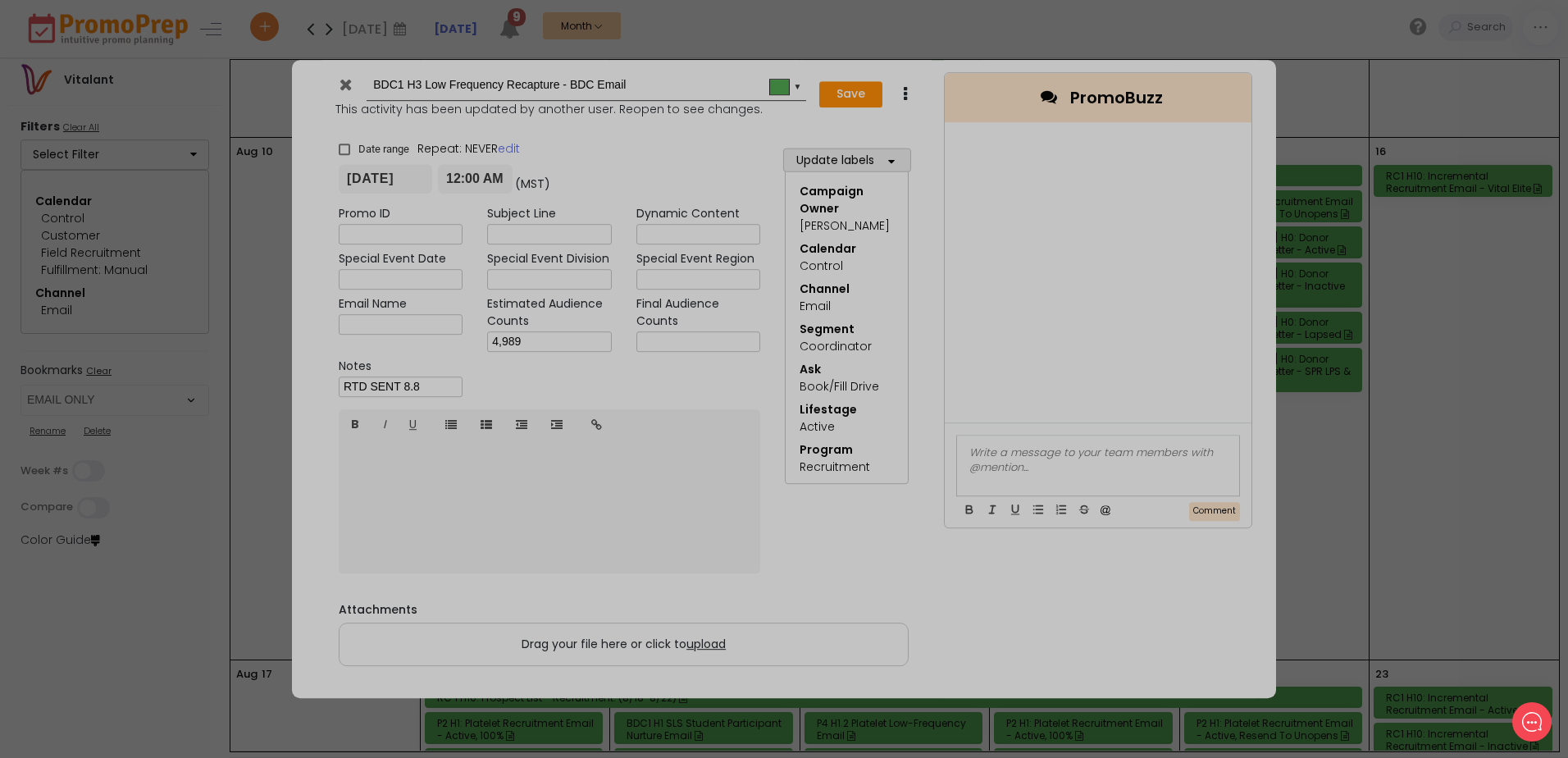
type input "[DATE]"
type input "00:00"
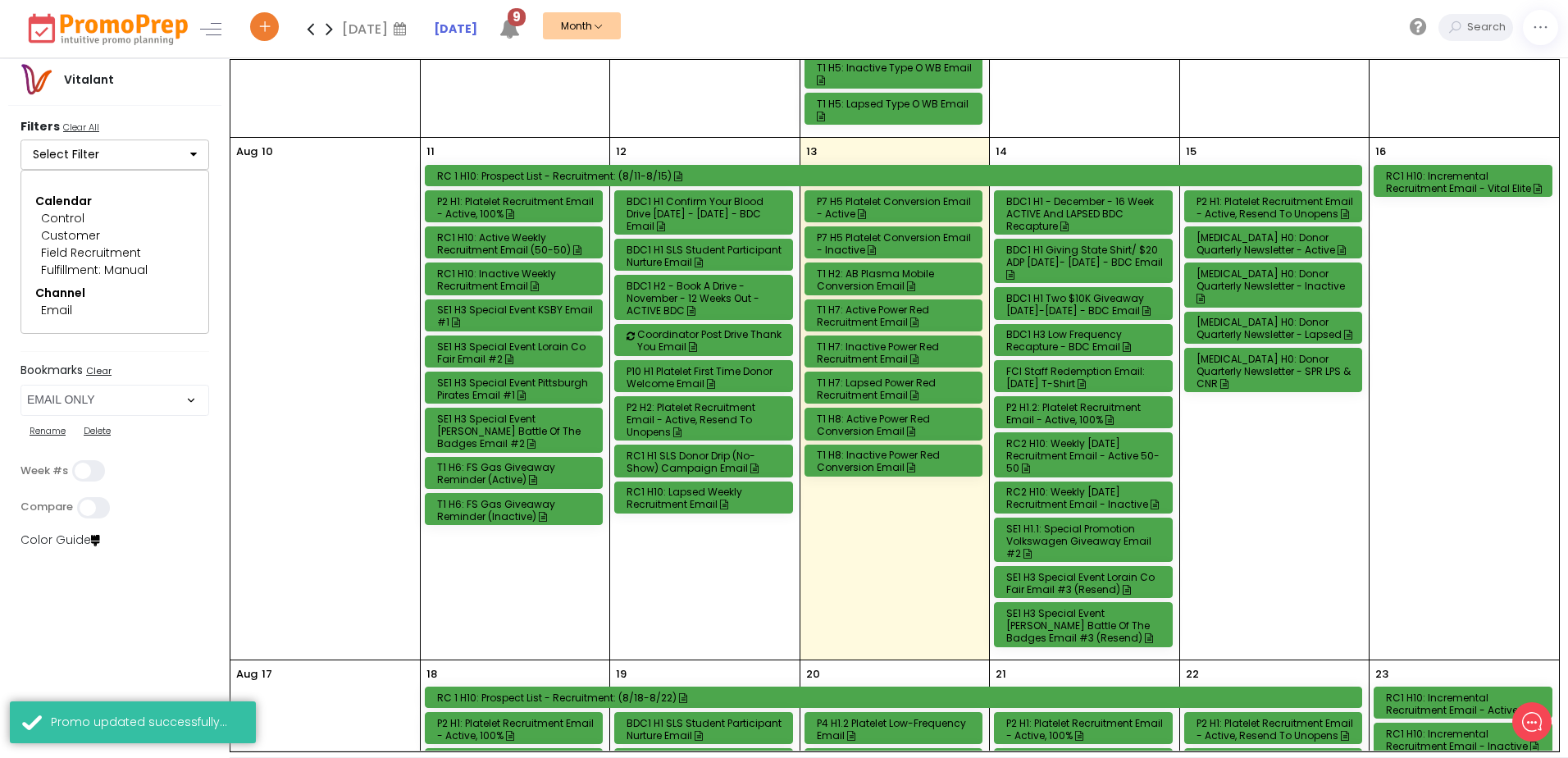
click at [1062, 340] on div "BDC1 H3 Low Frequency Recapture - BDC Email" at bounding box center [1086, 340] width 159 height 25
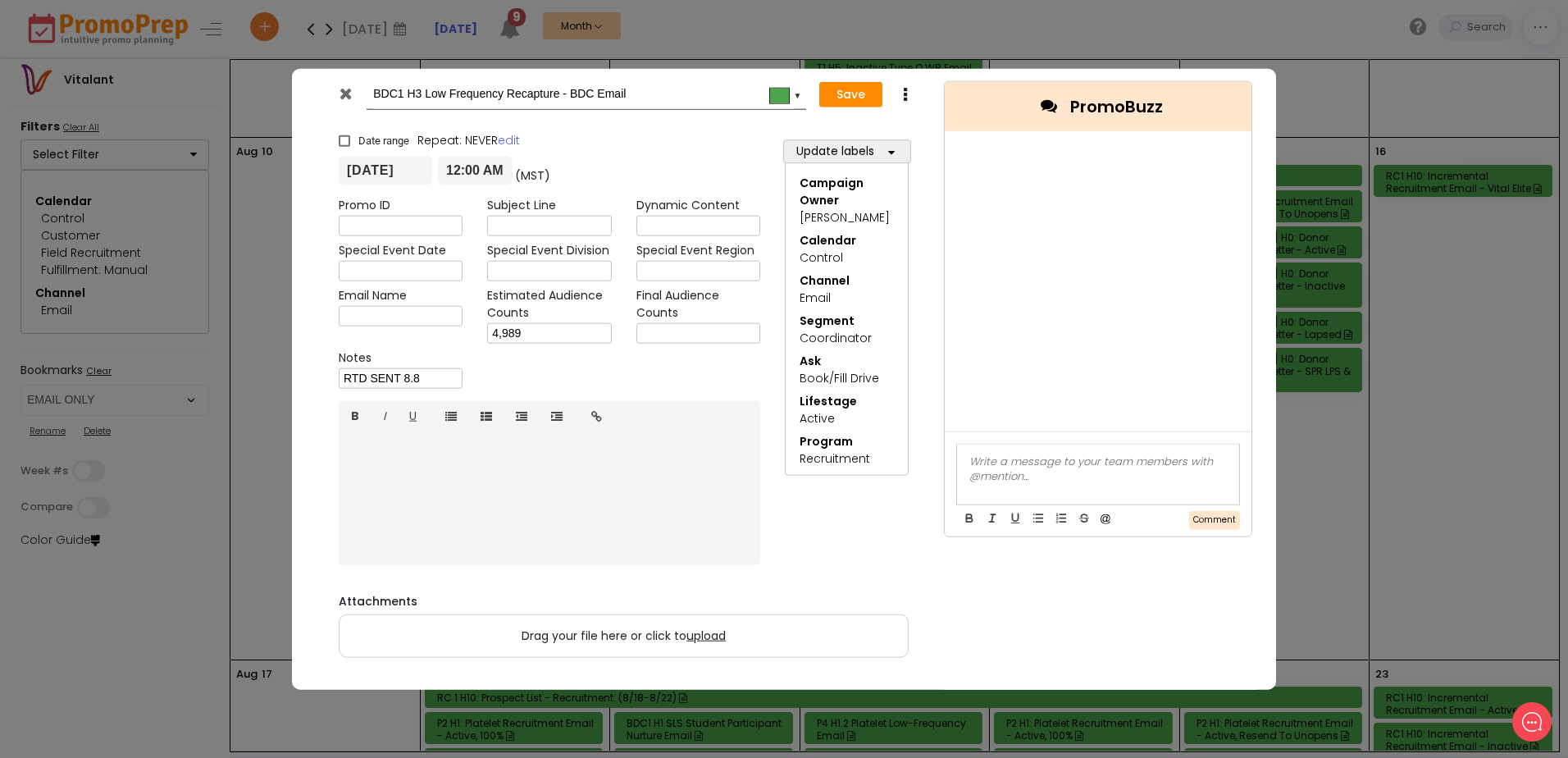
click at [349, 90] on icon at bounding box center [346, 93] width 12 height 16
